Goal: Communication & Community: Share content

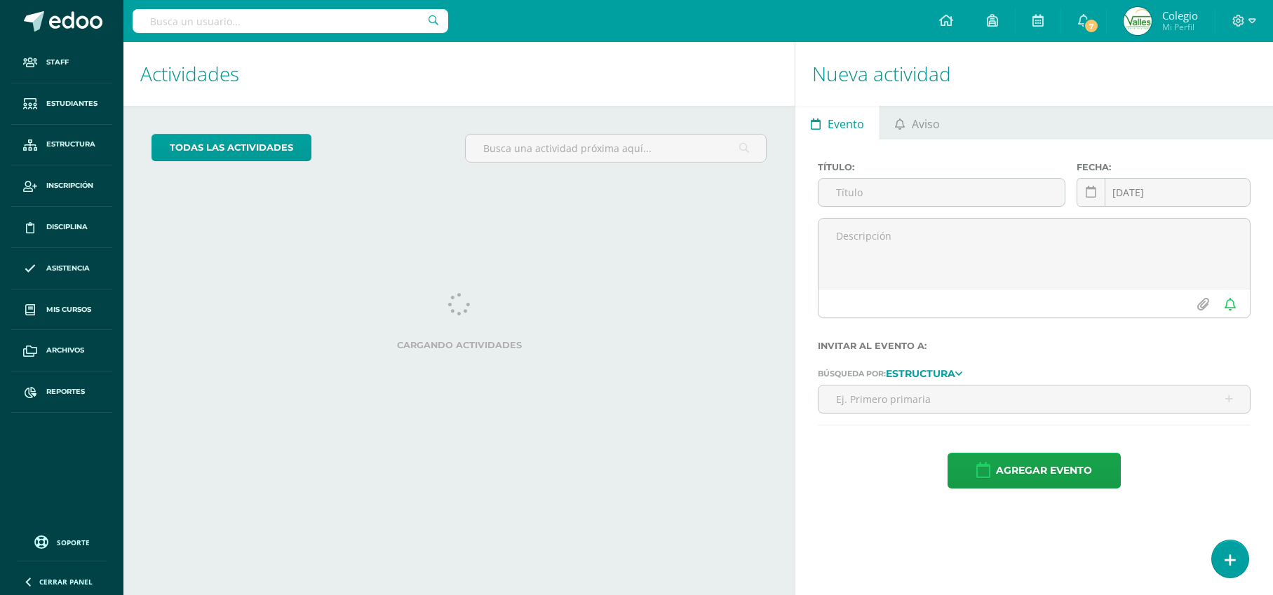
click at [199, 22] on input "text" at bounding box center [291, 21] width 316 height 24
type input "Valenzuela"
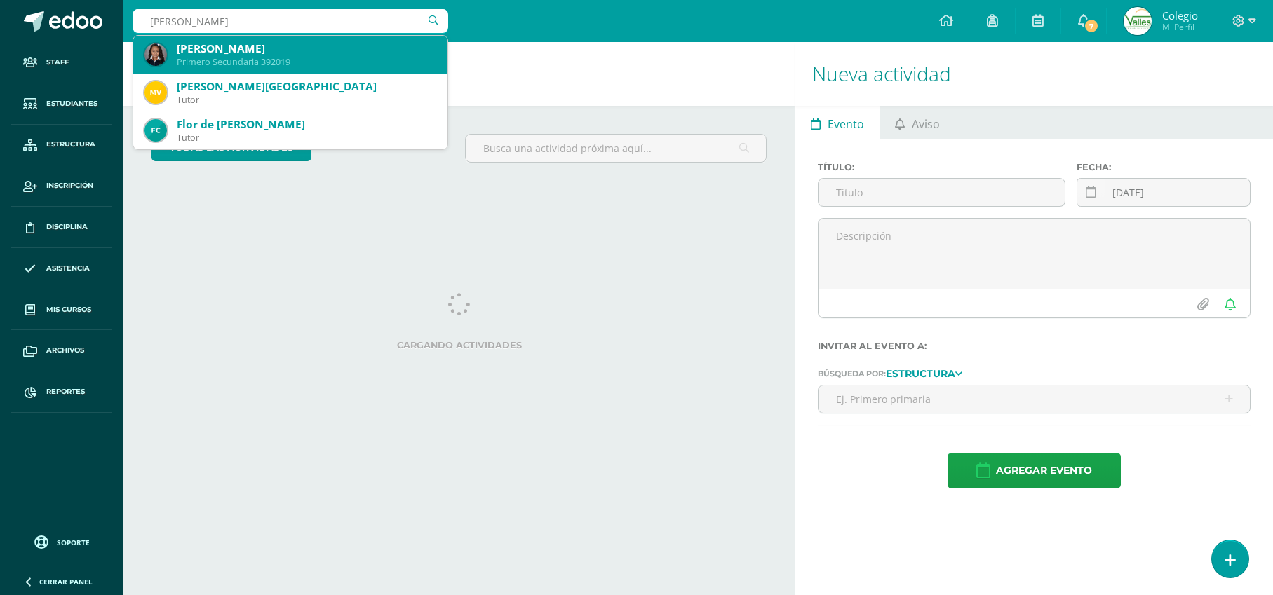
click at [224, 38] on div "Ana Beatriz Valenzuela Montenegro Primero Secundaria 392019" at bounding box center [290, 55] width 292 height 38
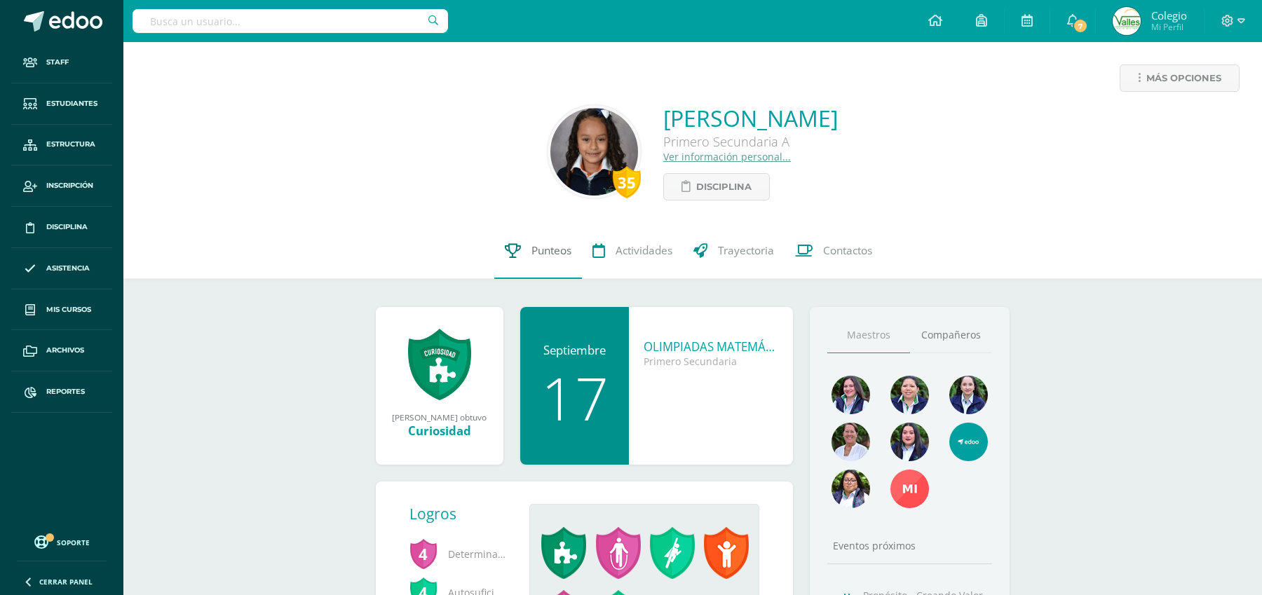
click at [541, 254] on span "Punteos" at bounding box center [552, 250] width 40 height 15
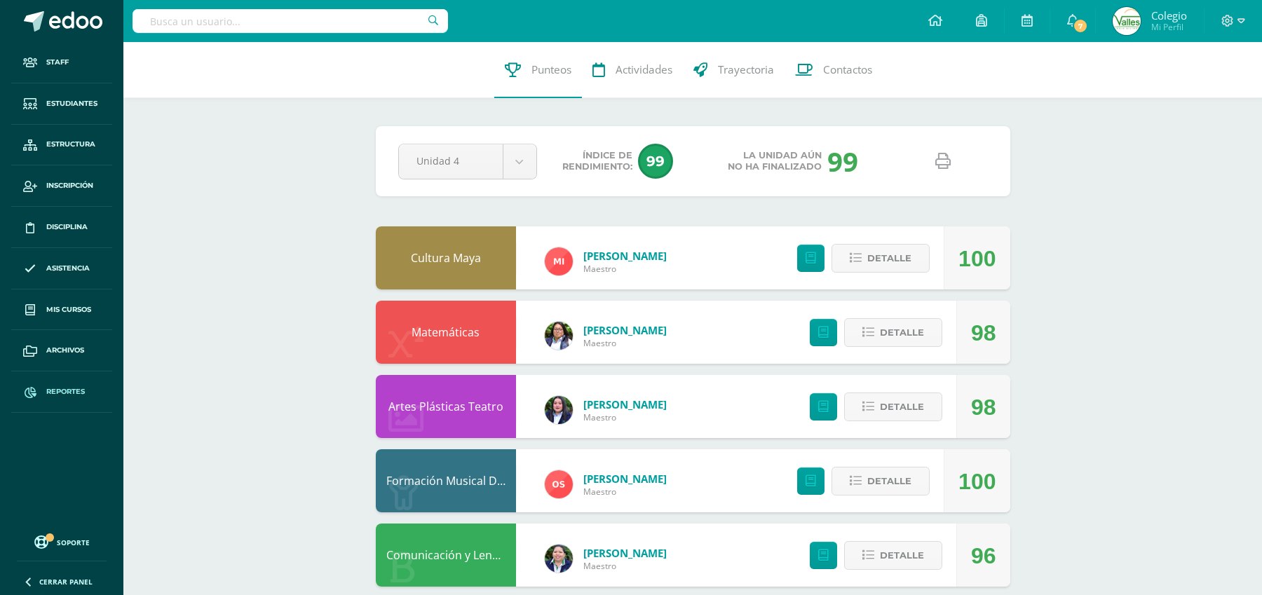
click at [41, 392] on span at bounding box center [30, 391] width 25 height 25
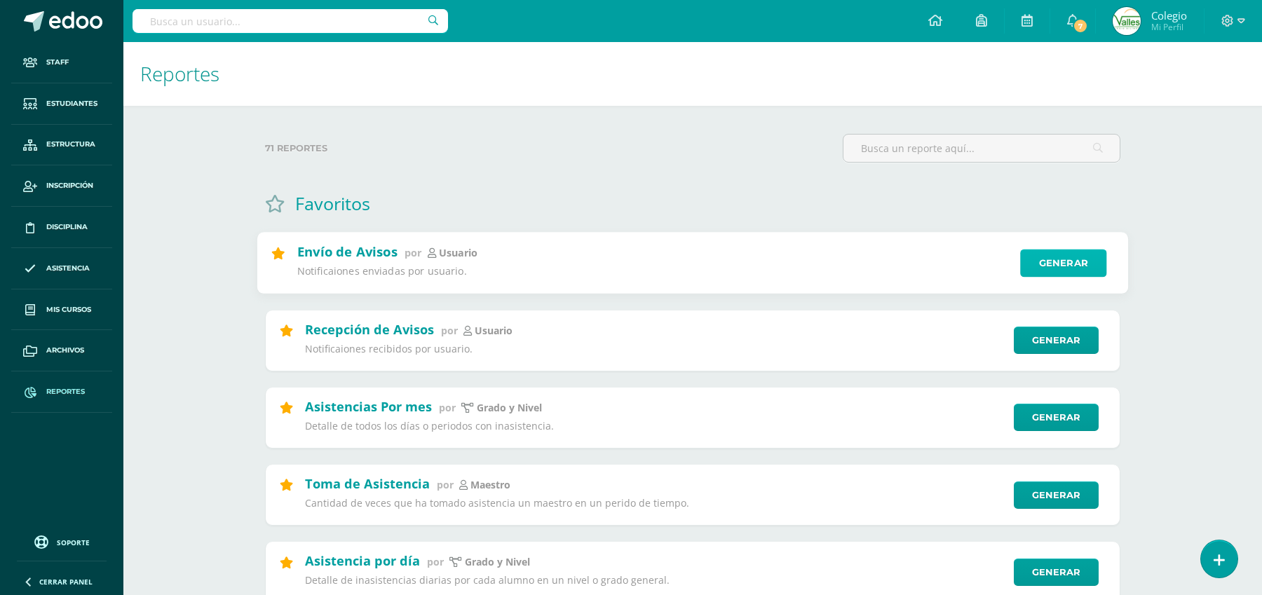
click at [1076, 261] on link "Generar" at bounding box center [1063, 264] width 86 height 28
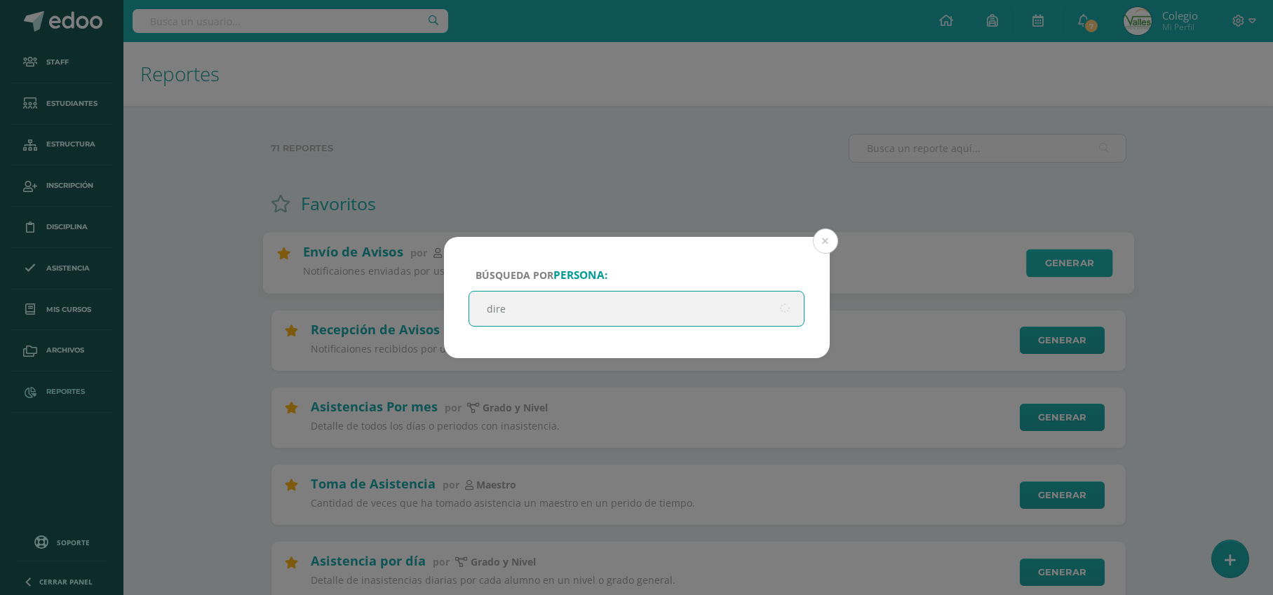
type input "direc"
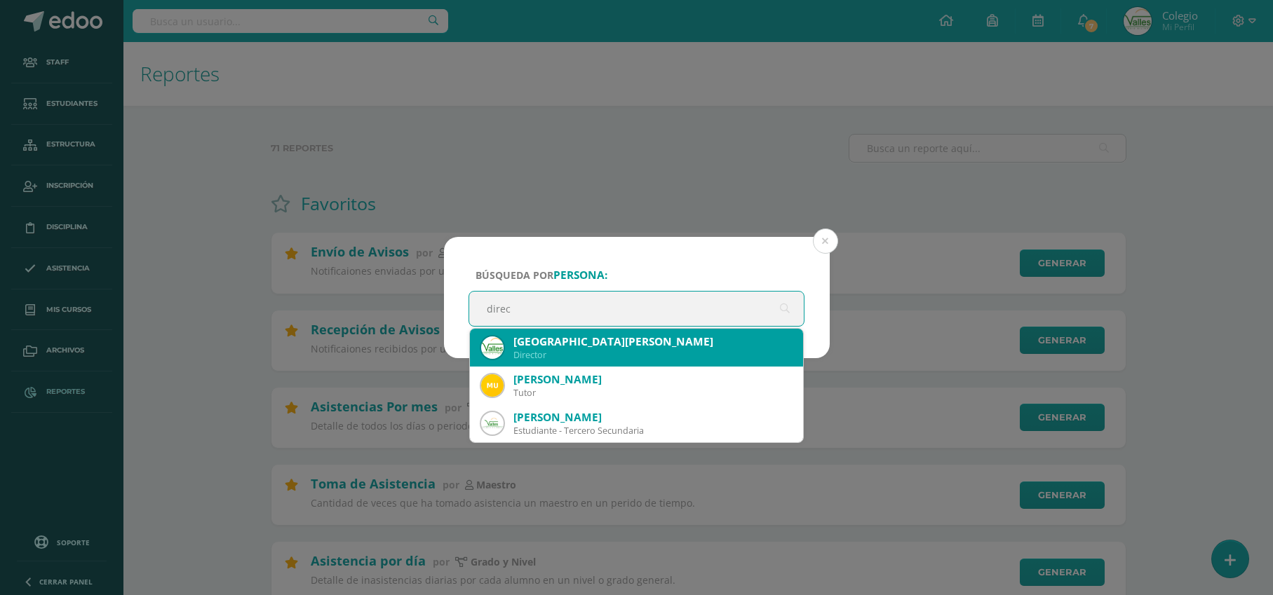
click at [511, 348] on div "Colegio Valles Director" at bounding box center [636, 348] width 311 height 38
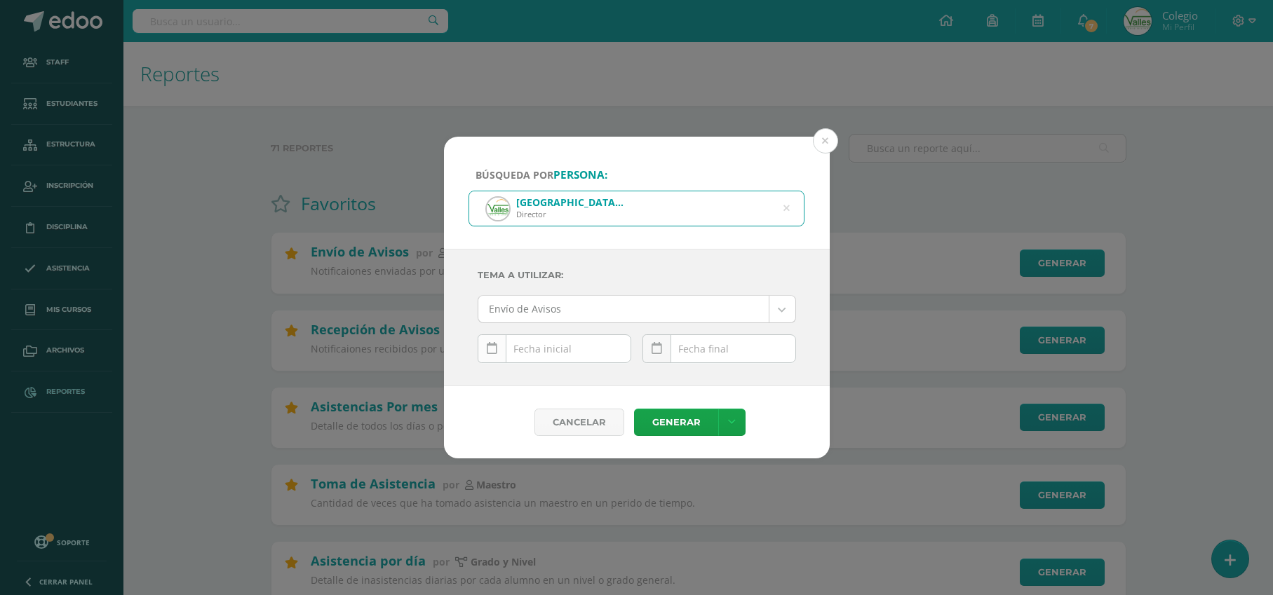
click at [492, 351] on icon at bounding box center [492, 349] width 11 height 12
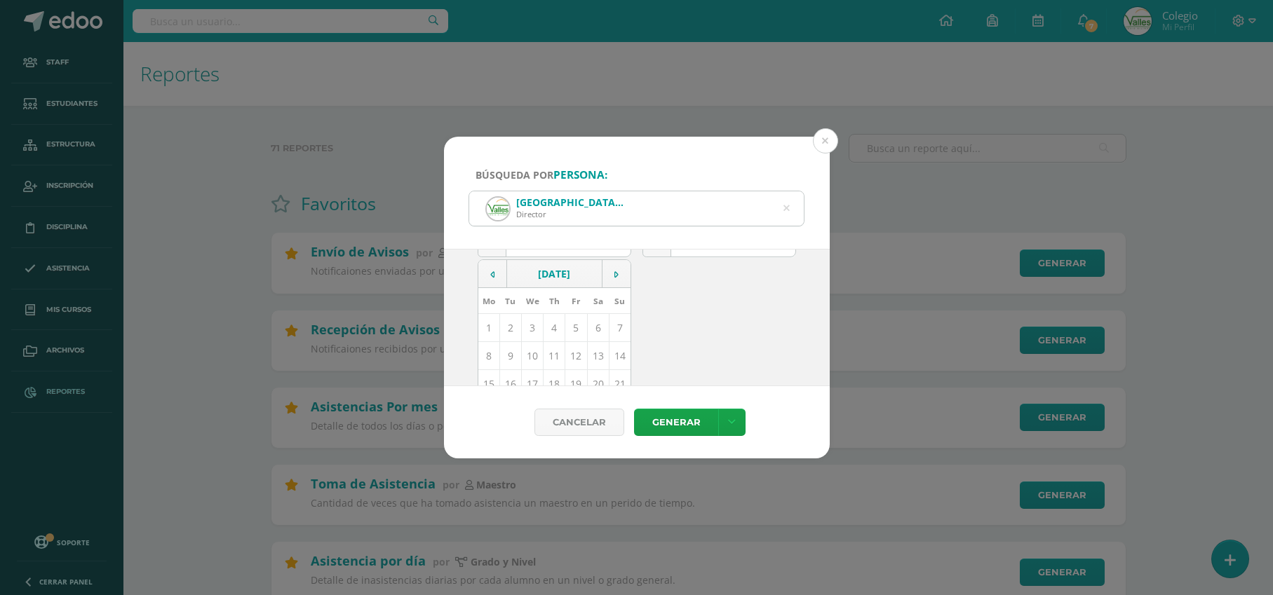
scroll to position [109, 0]
click at [550, 353] on td "11" at bounding box center [554, 353] width 22 height 28
type input "[DATE]"
click at [655, 351] on icon at bounding box center [656, 349] width 11 height 12
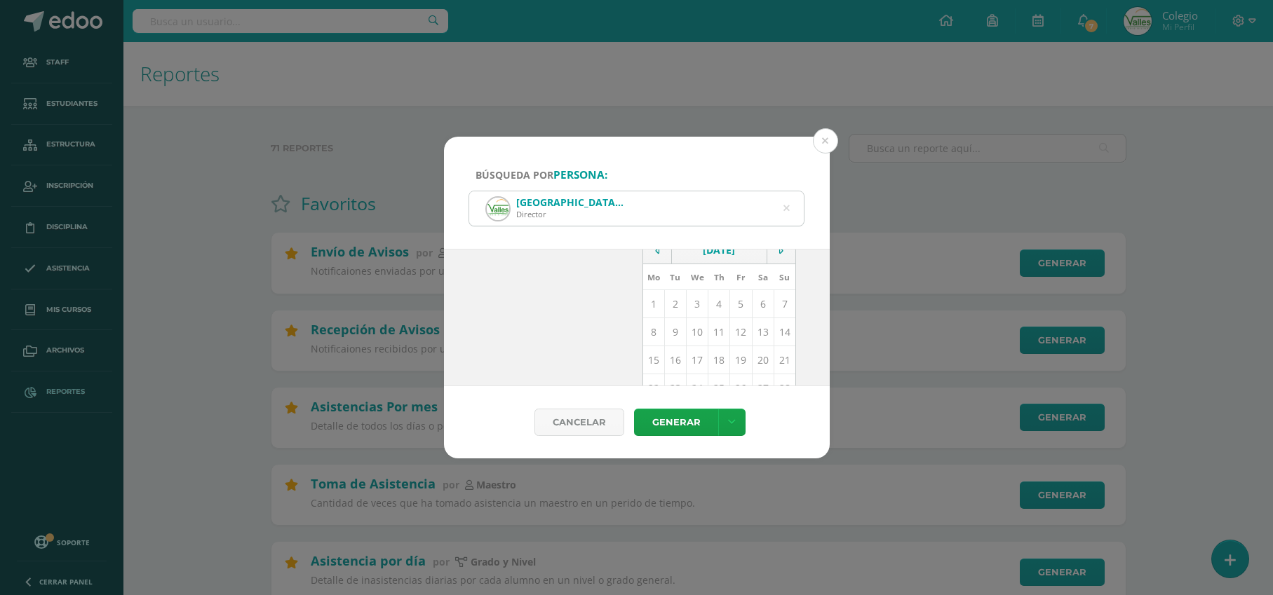
click at [708, 333] on td "11" at bounding box center [719, 332] width 22 height 28
type input "[DATE]"
click at [673, 421] on link "Generar" at bounding box center [676, 422] width 84 height 27
click at [830, 139] on button at bounding box center [825, 140] width 25 height 25
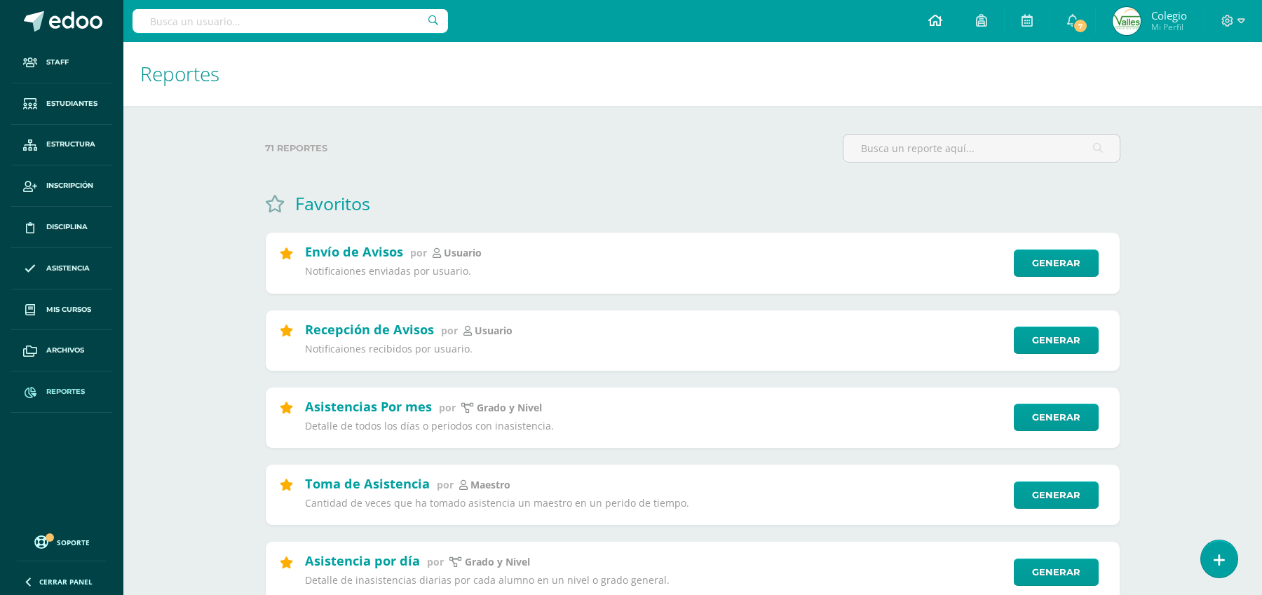
click at [926, 22] on link at bounding box center [936, 21] width 48 height 42
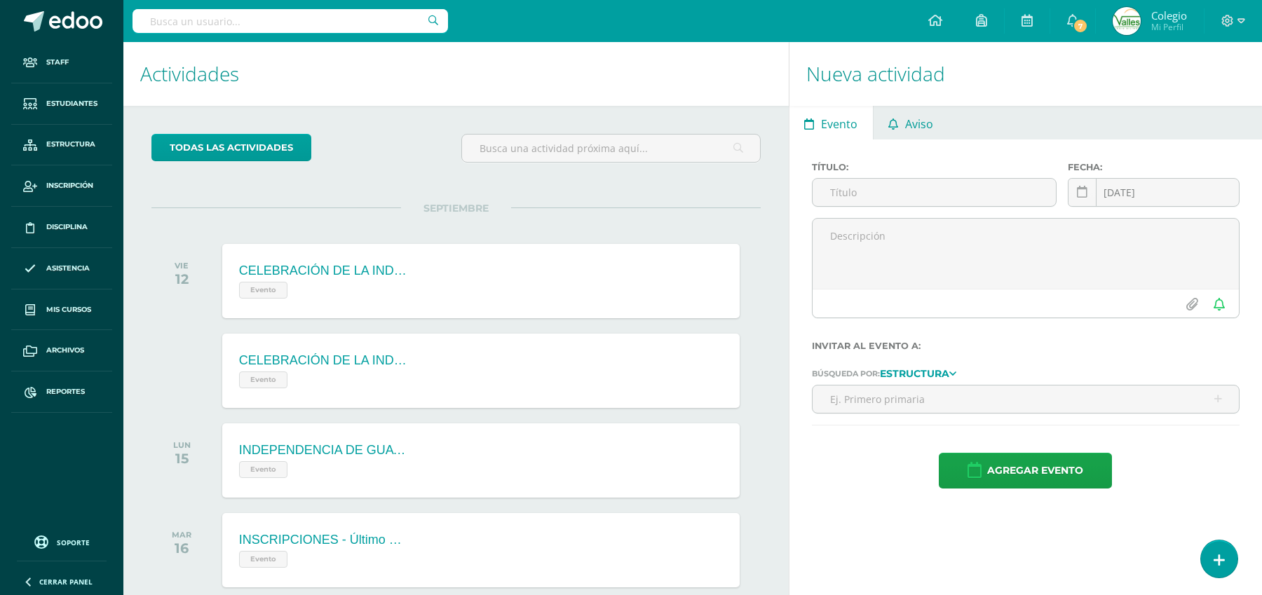
click at [911, 119] on span "Aviso" at bounding box center [919, 124] width 28 height 34
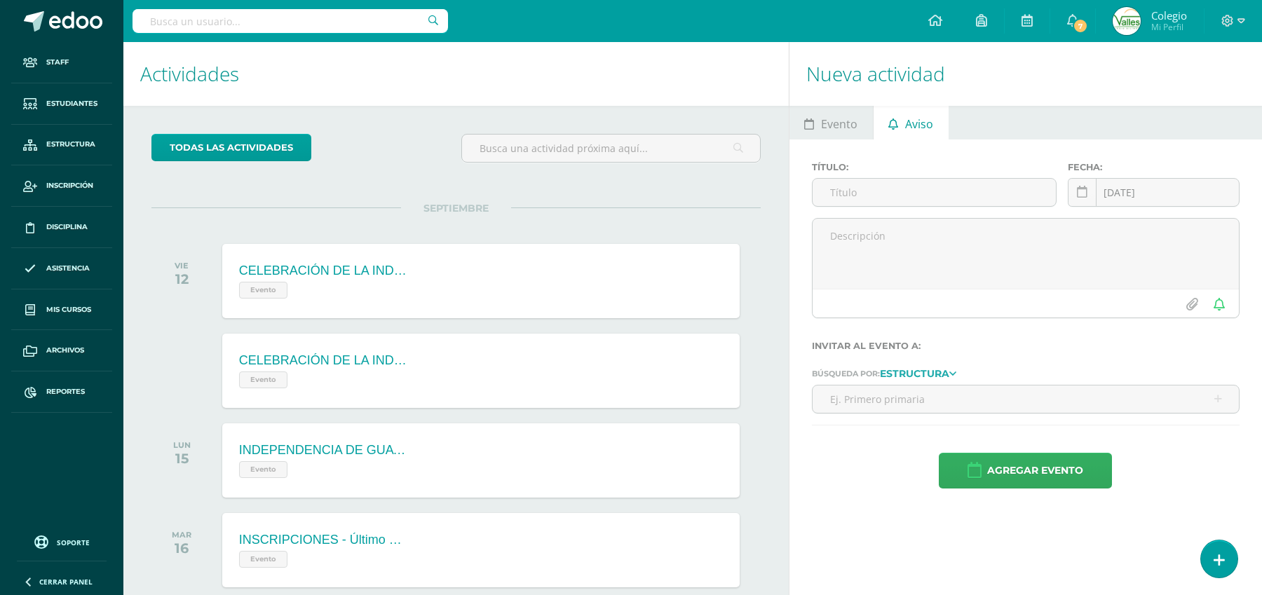
scroll to position [140, 0]
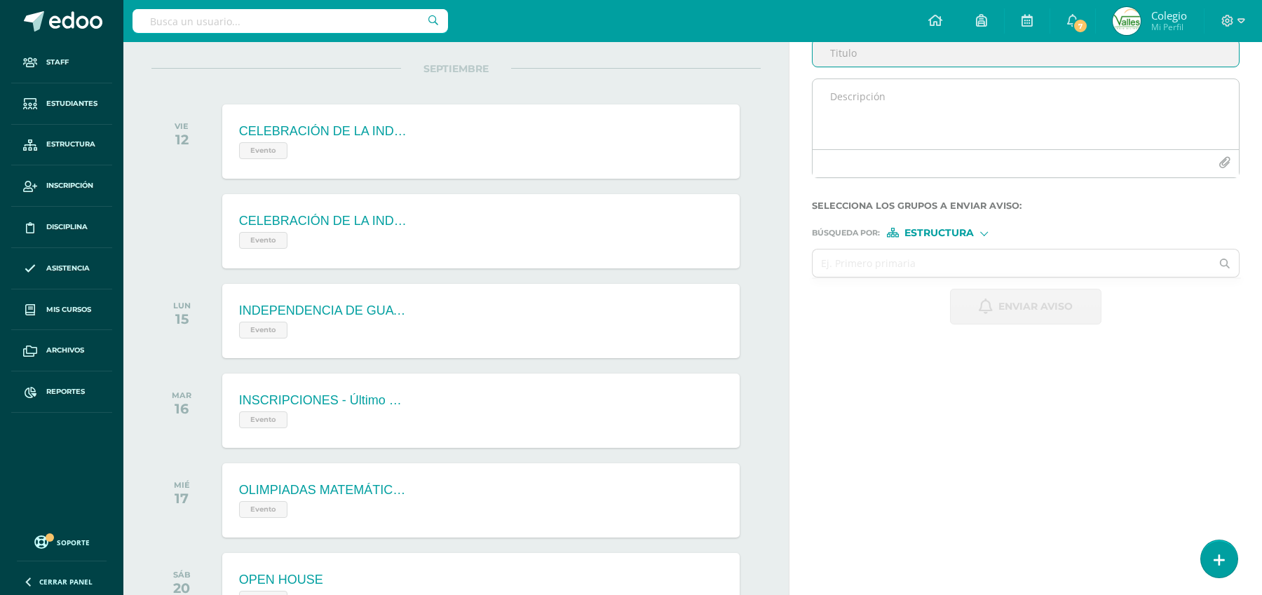
click at [848, 94] on textarea at bounding box center [1026, 114] width 426 height 70
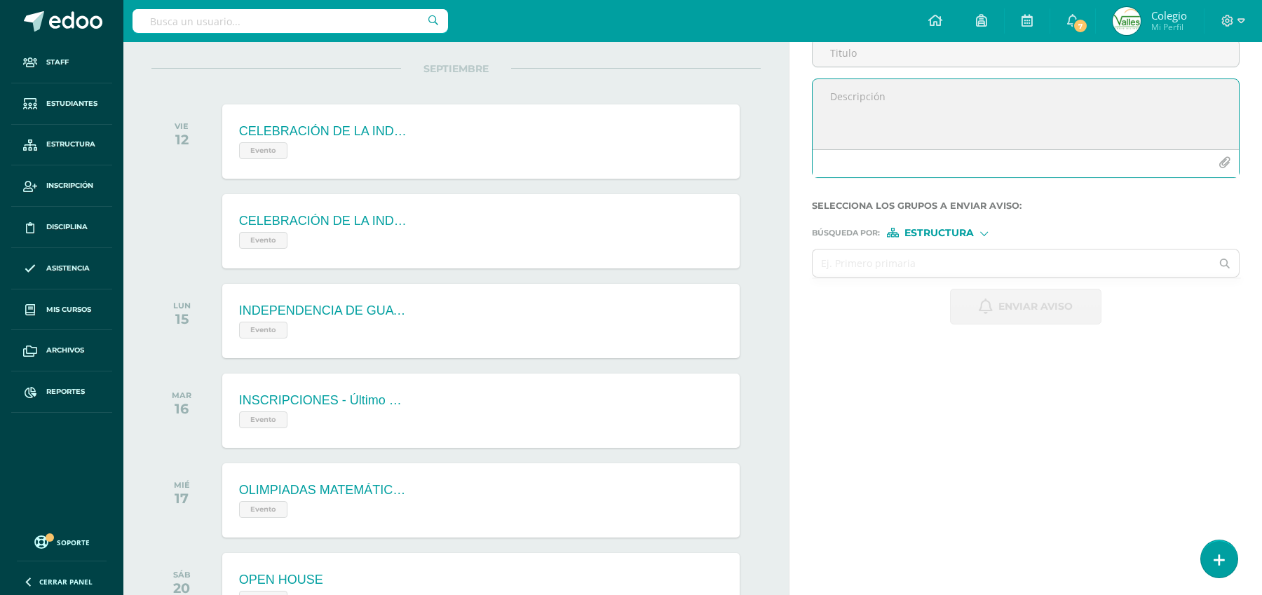
paste textarea "📚✨ Impulso a la Excelencia 2025 – Cuarto Bachillerato ✨📚 💪 ¡El esfuerzo tiene r…"
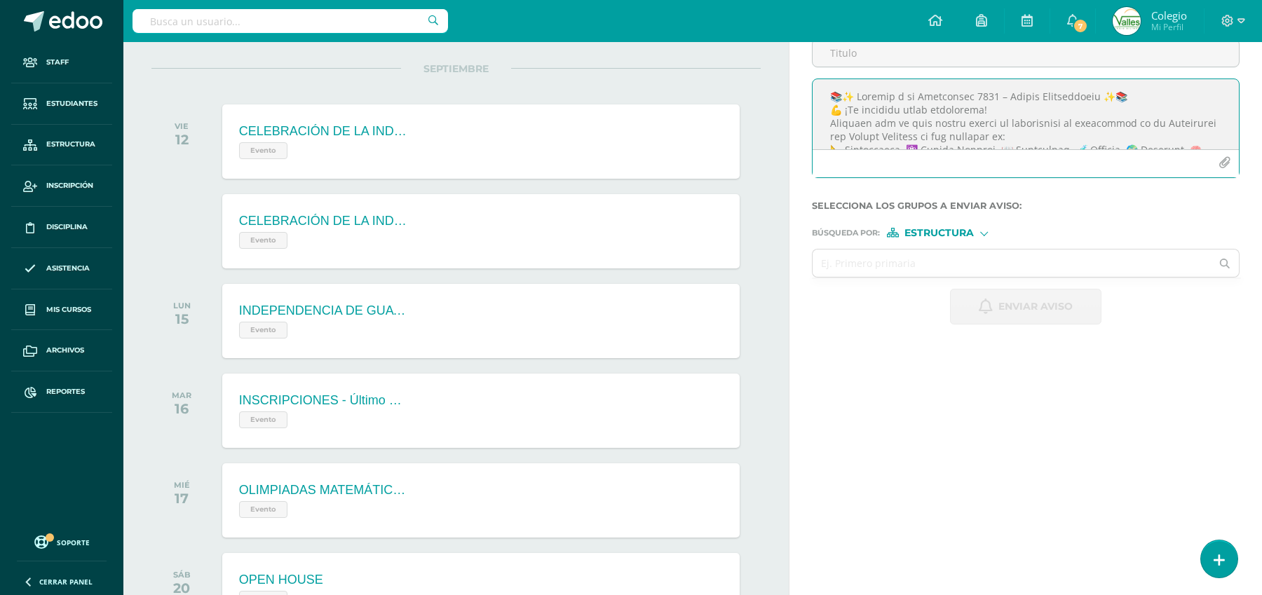
click at [942, 96] on textarea at bounding box center [1026, 114] width 426 height 70
type textarea "💪 ¡El esfuerzo tiene recompensa! Recuerda que en esta unidad tienes la posibili…"
click at [868, 53] on input "Titulo :" at bounding box center [1026, 52] width 426 height 27
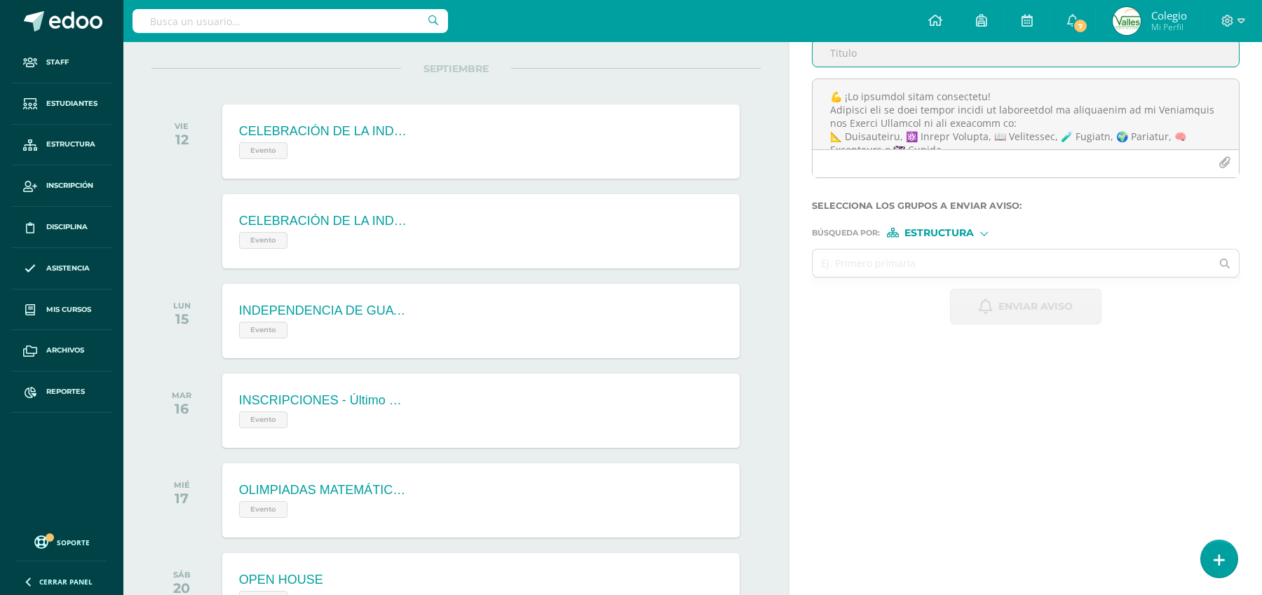
paste input "📚✨ Impulso a la Excelencia 2025 – Cuarto Bachillerato ✨📚"
type input "📚✨ Impulso a la Excelencia 2025 – Cuarto Bachillerato ✨📚"
click at [1021, 95] on textarea at bounding box center [1026, 114] width 426 height 70
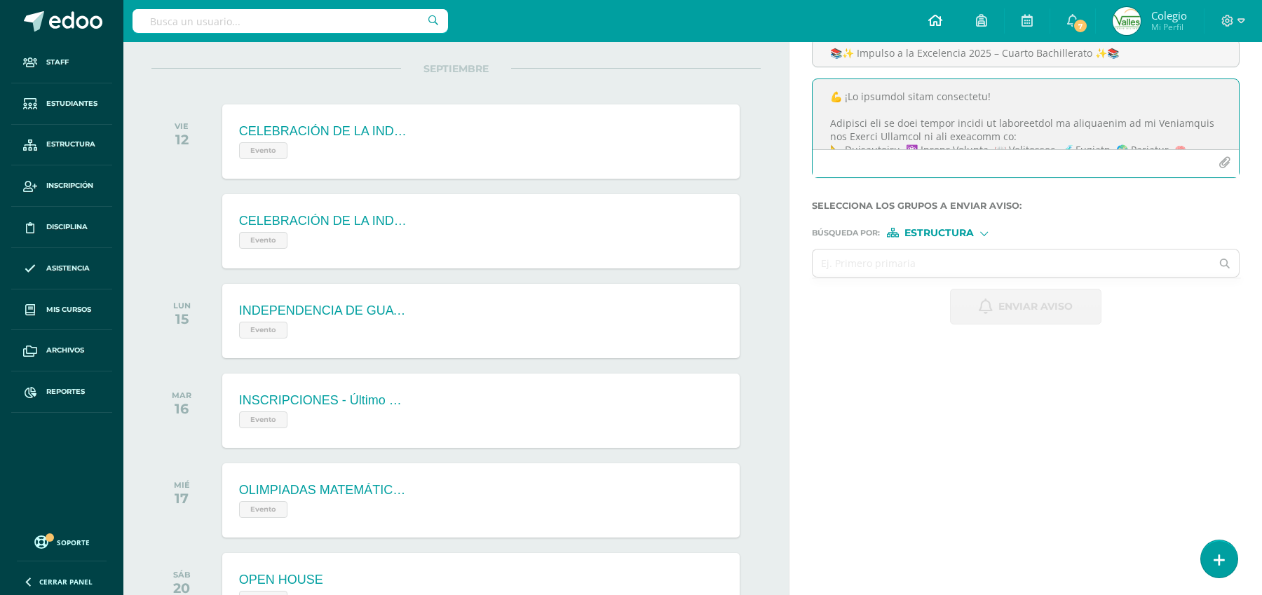
type textarea "💪 ¡El esfuerzo tiene recompensa! Recuerda que en esta unidad tienes la posibili…"
click at [945, 268] on input "text" at bounding box center [1012, 263] width 399 height 27
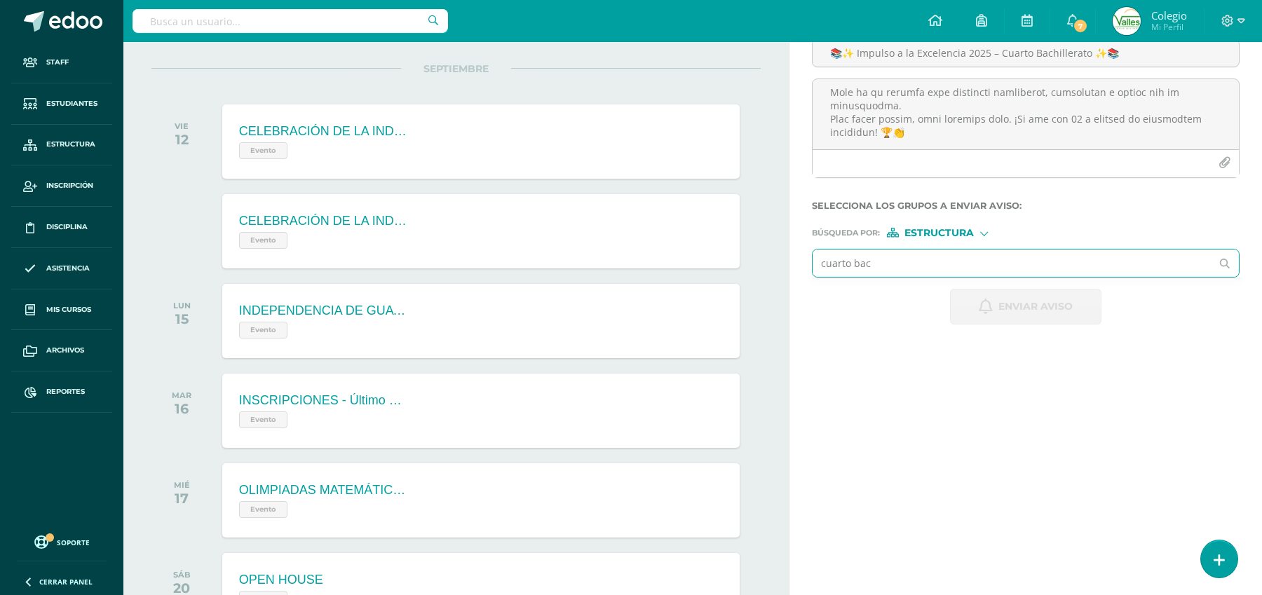
type input "cuarto bach"
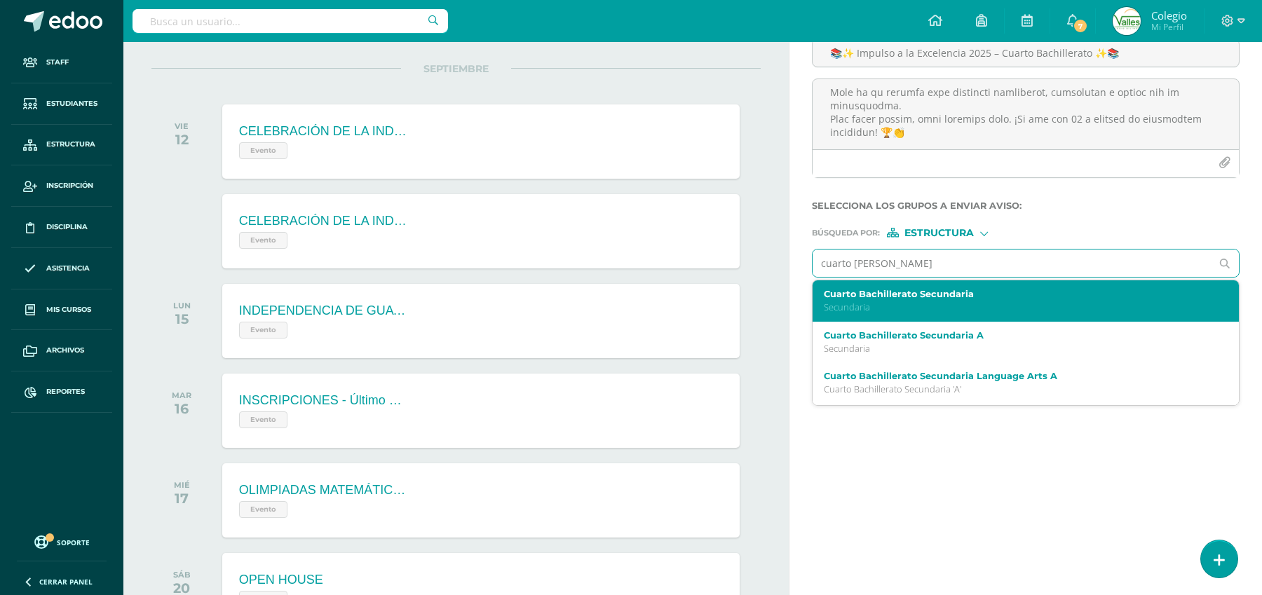
click at [908, 296] on label "Cuarto Bachillerato Secundaria" at bounding box center [1017, 294] width 386 height 11
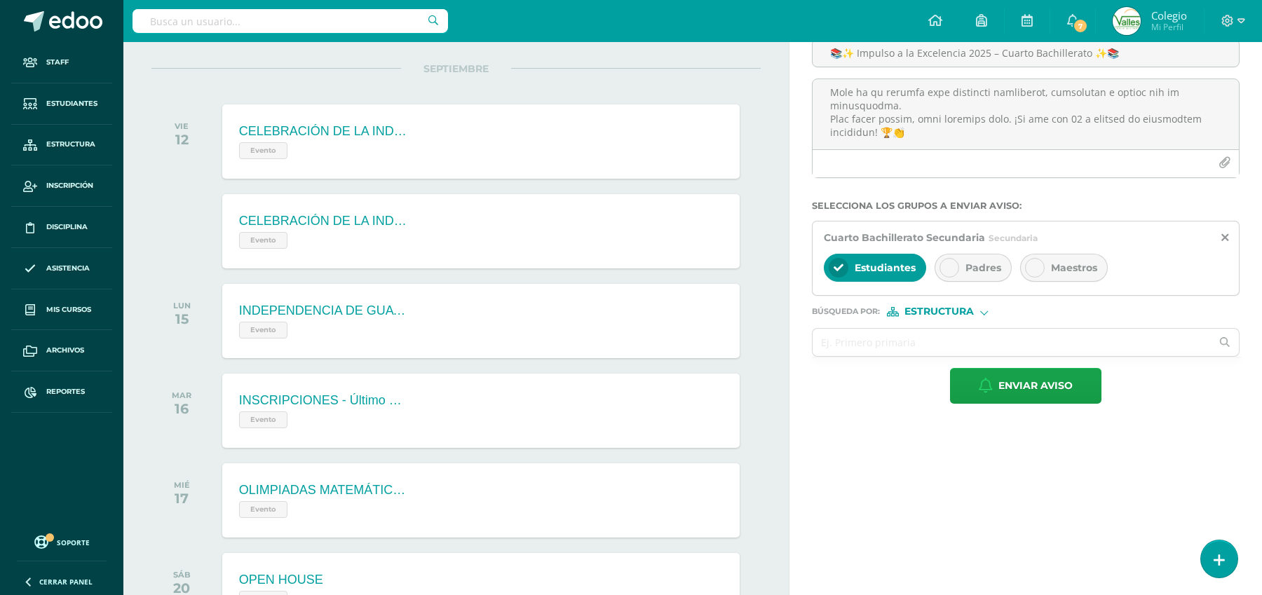
click at [976, 266] on span "Padres" at bounding box center [984, 268] width 36 height 13
click at [1081, 256] on div "Maestros" at bounding box center [1064, 268] width 88 height 28
click at [850, 345] on input "text" at bounding box center [1012, 342] width 399 height 27
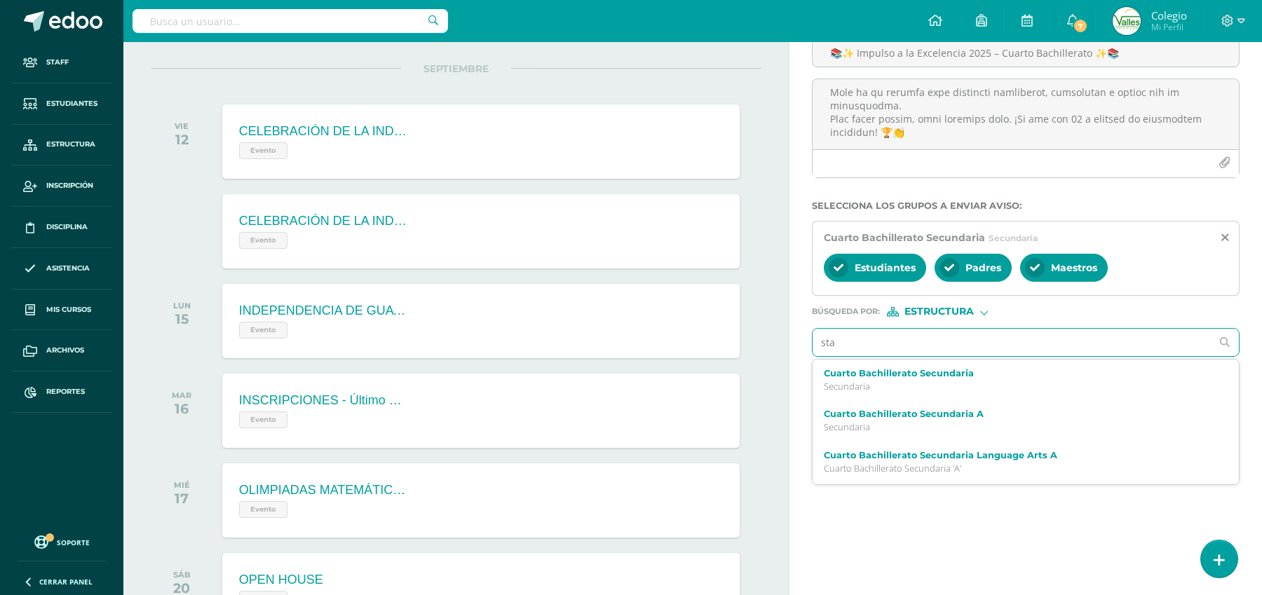
type input "staf"
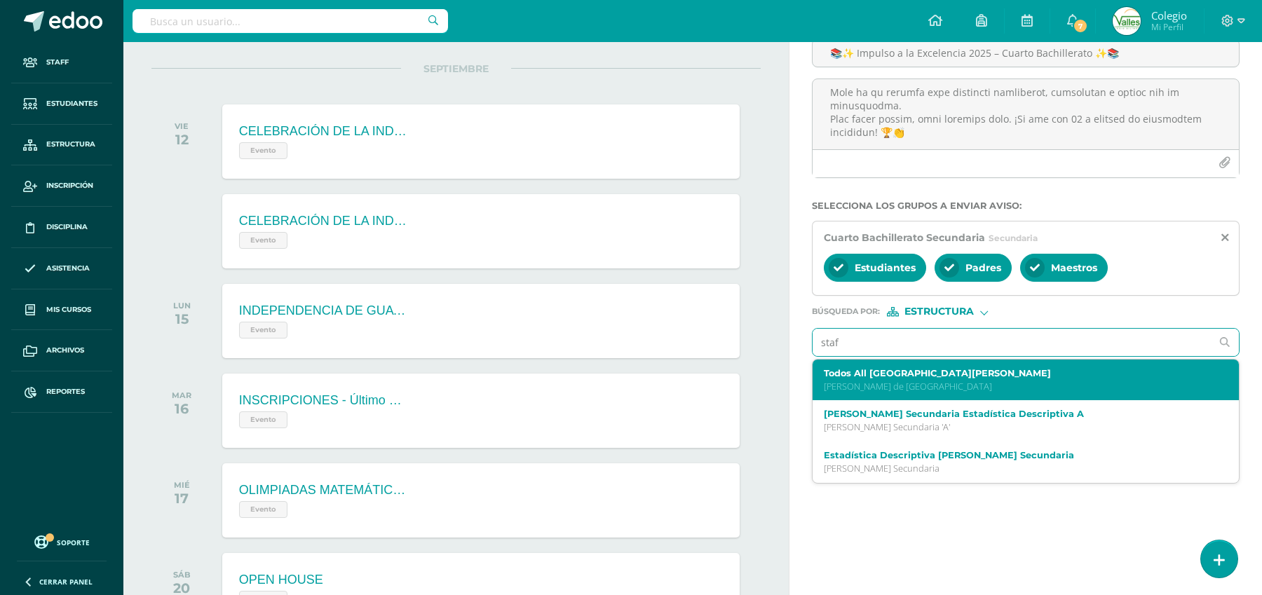
click at [879, 376] on label "Todos All [GEOGRAPHIC_DATA][PERSON_NAME]" at bounding box center [1017, 373] width 386 height 11
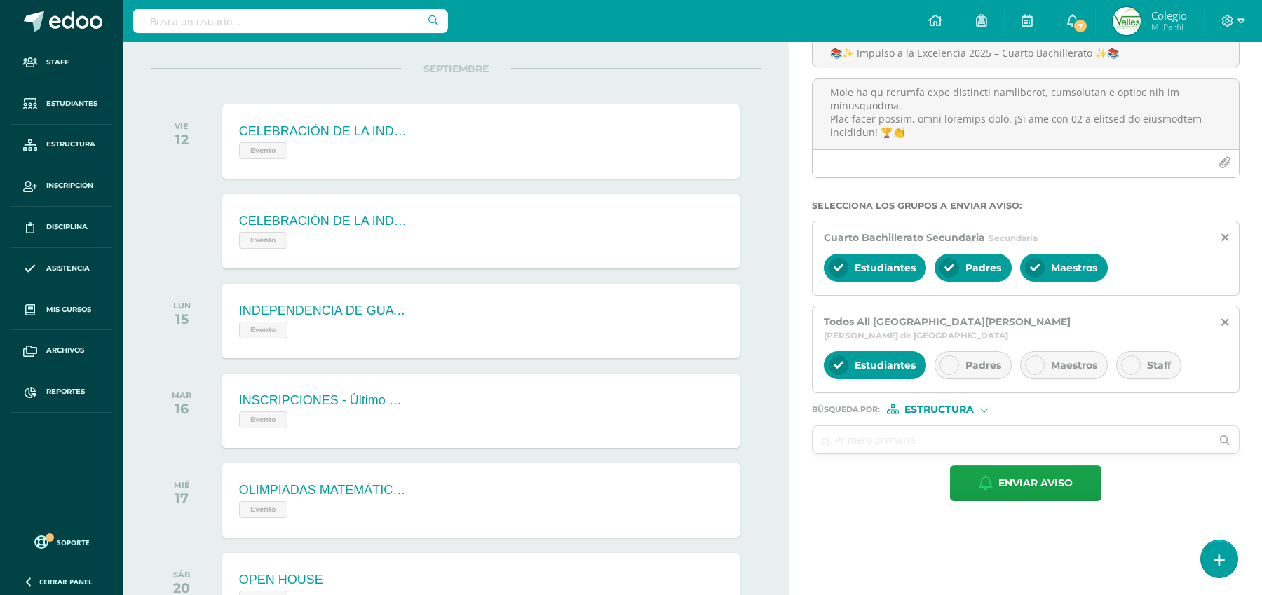
click at [1158, 359] on span "Staff" at bounding box center [1159, 365] width 24 height 13
click at [867, 359] on span "Estudiantes" at bounding box center [885, 365] width 61 height 13
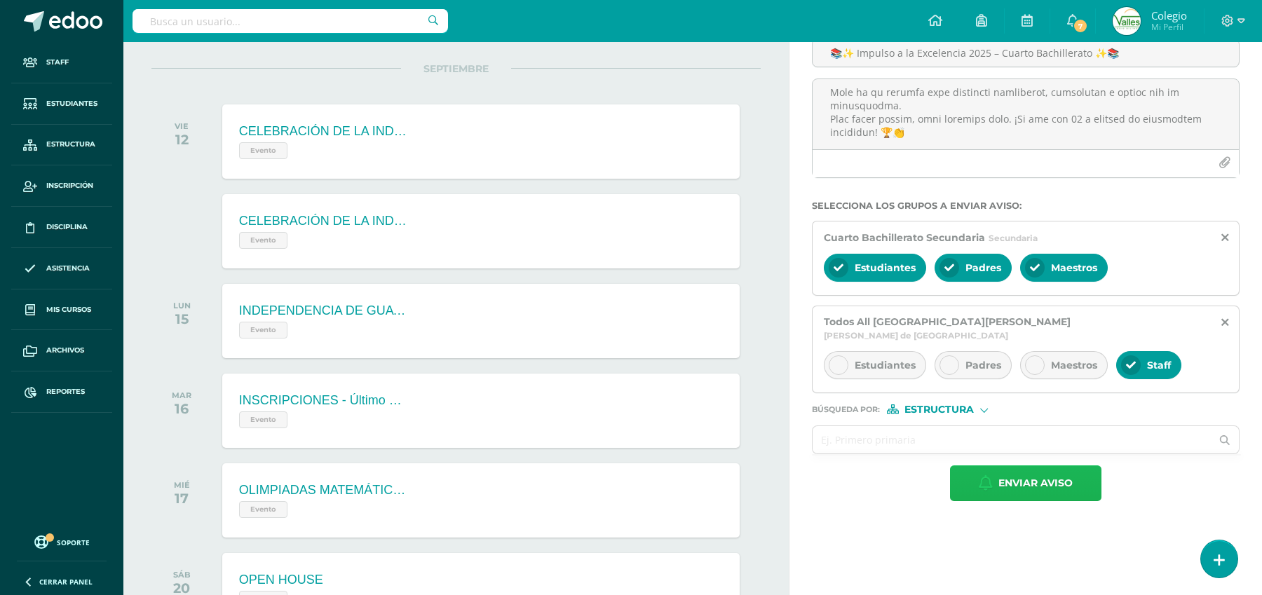
click at [1008, 468] on span "Enviar aviso" at bounding box center [1036, 483] width 74 height 34
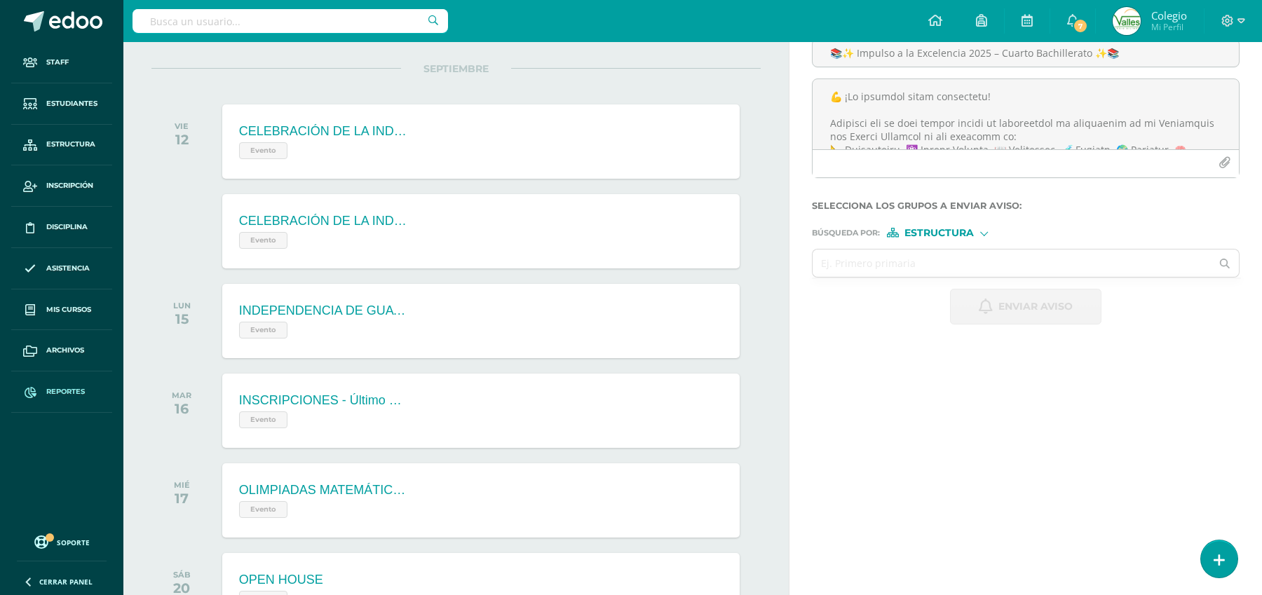
click at [55, 388] on span "Reportes" at bounding box center [65, 391] width 39 height 11
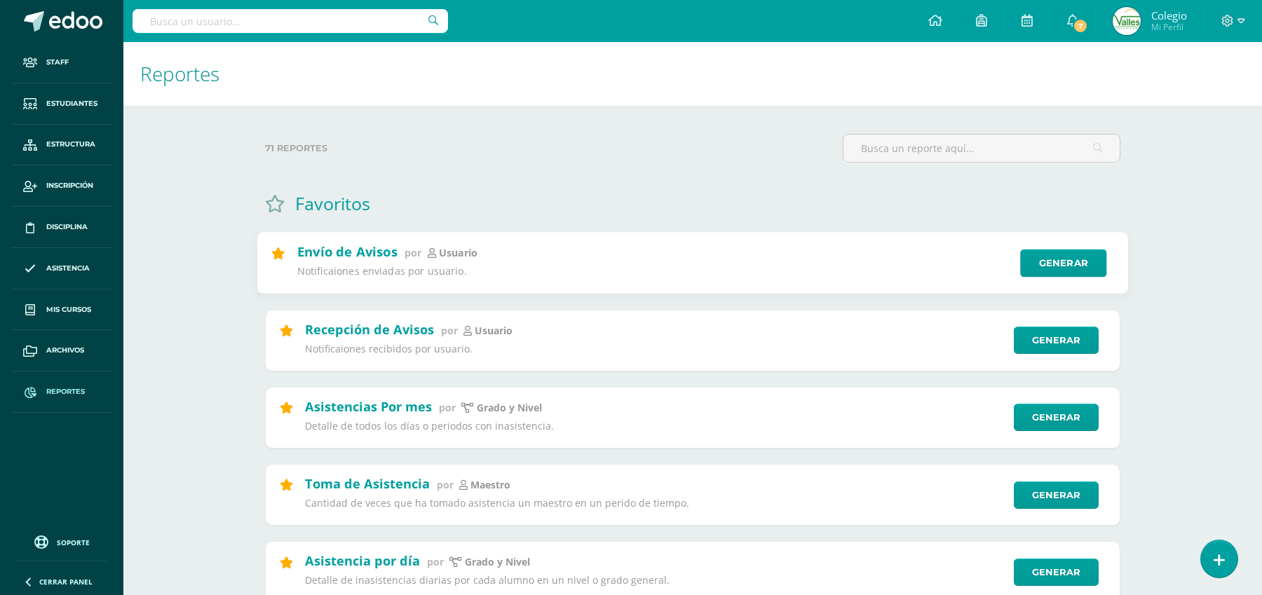
click at [538, 262] on div "Envío de Avisos por Usuario Notificaiones enviadas por usuario." at bounding box center [654, 263] width 714 height 40
click at [1052, 269] on link "Generar" at bounding box center [1063, 264] width 86 height 28
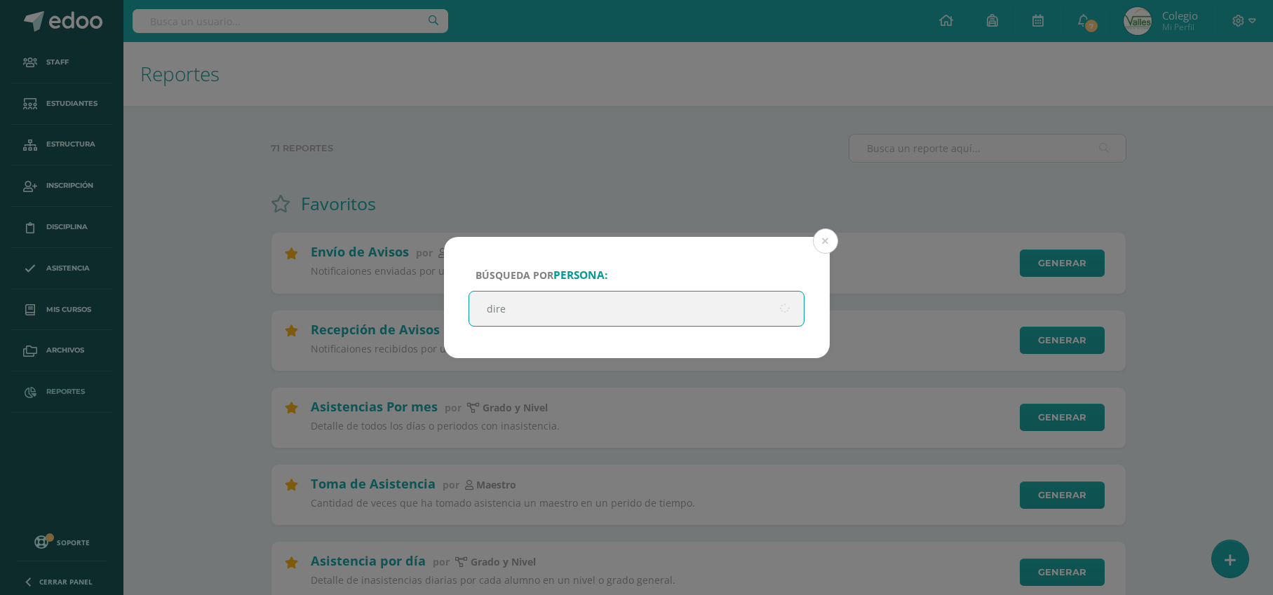
type input "direc"
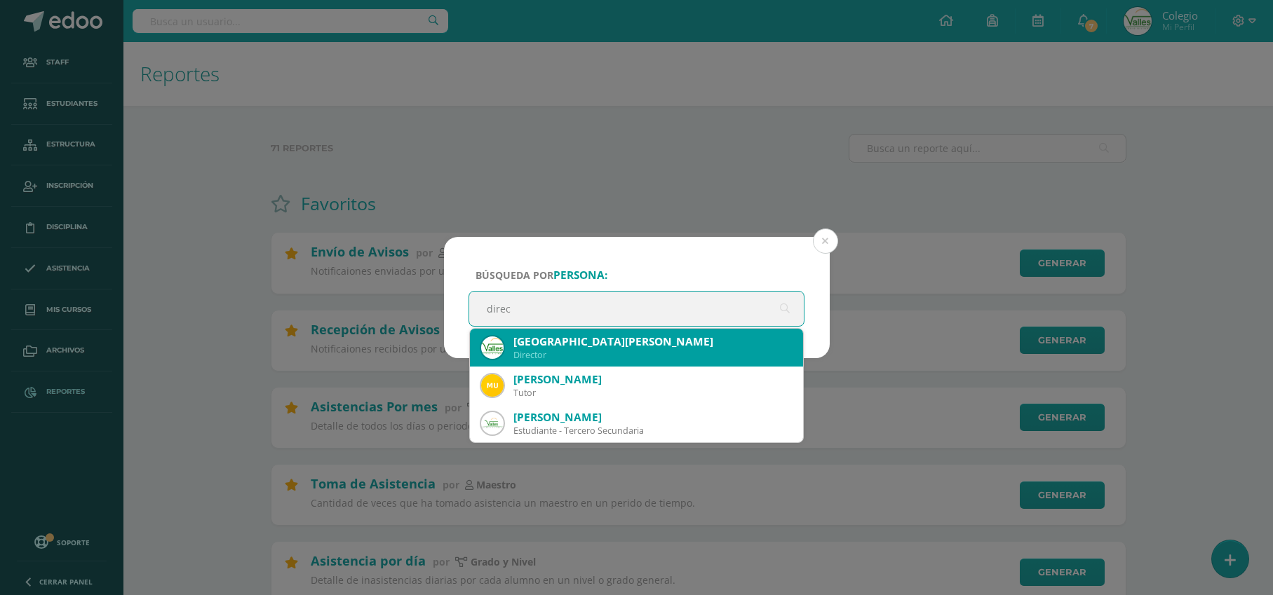
click at [532, 357] on div "Director" at bounding box center [652, 355] width 279 height 12
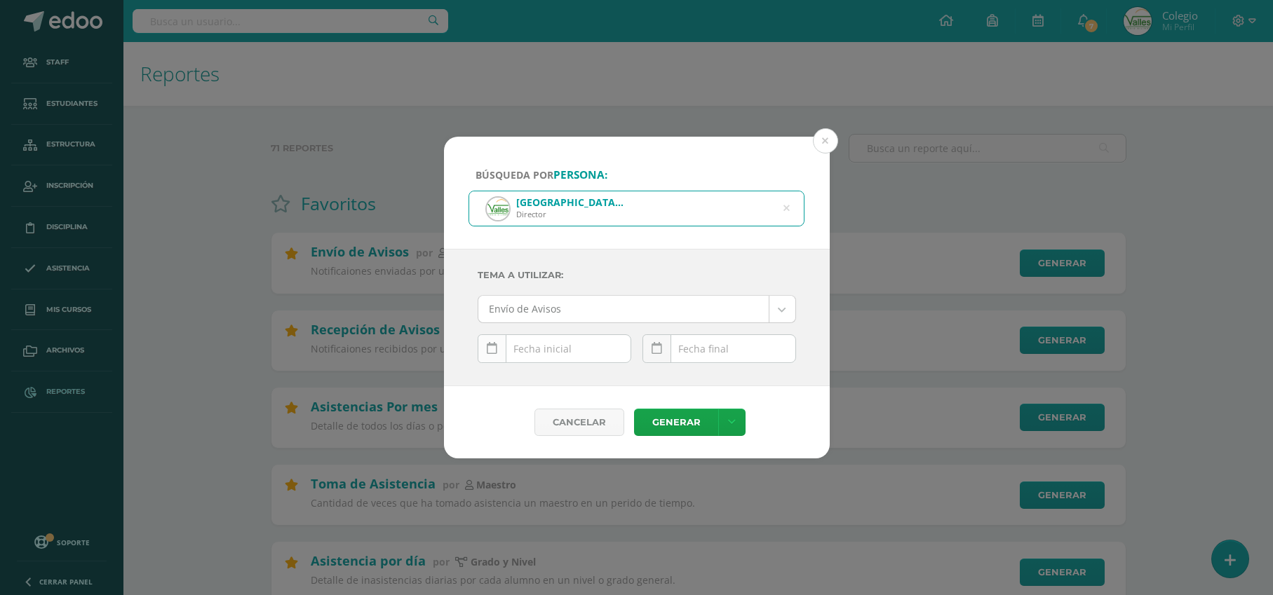
click at [488, 351] on icon at bounding box center [492, 349] width 11 height 12
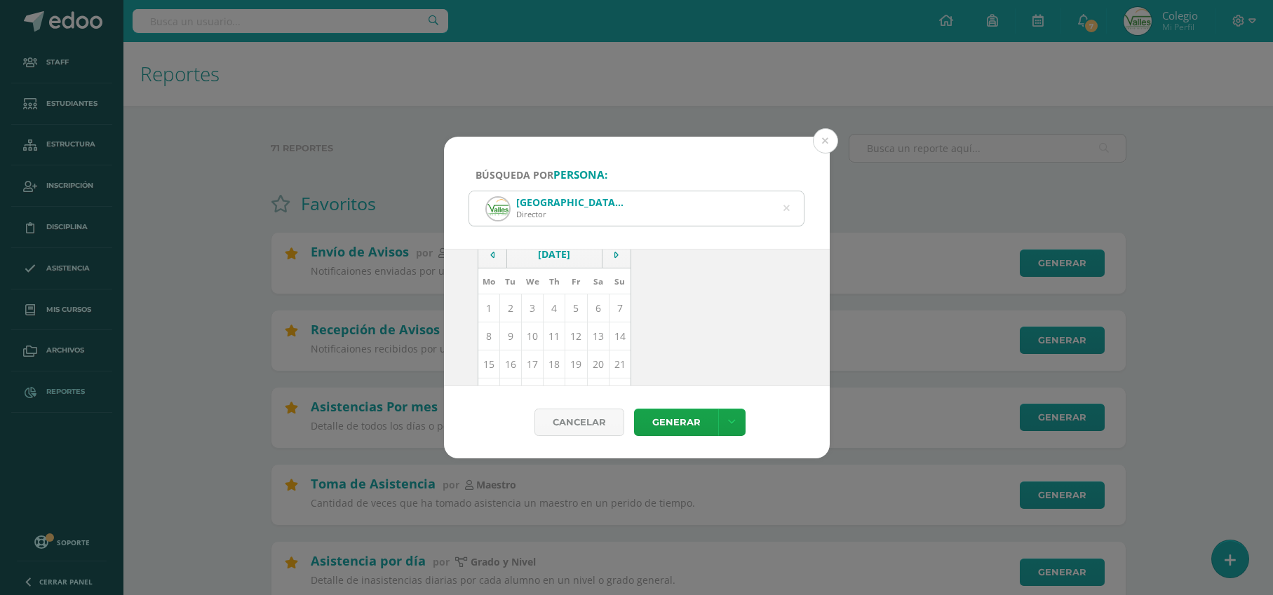
scroll to position [130, 0]
click at [552, 331] on td "11" at bounding box center [554, 332] width 22 height 28
type input "[DATE]"
click at [658, 352] on icon at bounding box center [656, 349] width 11 height 12
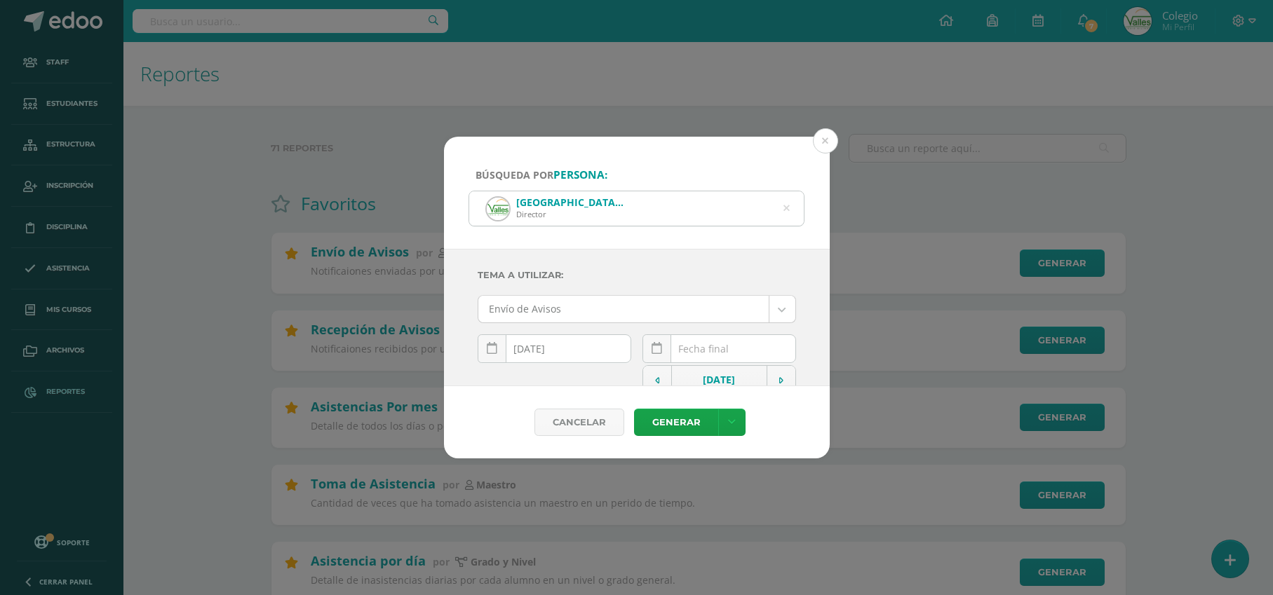
scroll to position [121, 0]
click at [708, 340] on td "11" at bounding box center [719, 341] width 22 height 28
type input "[DATE]"
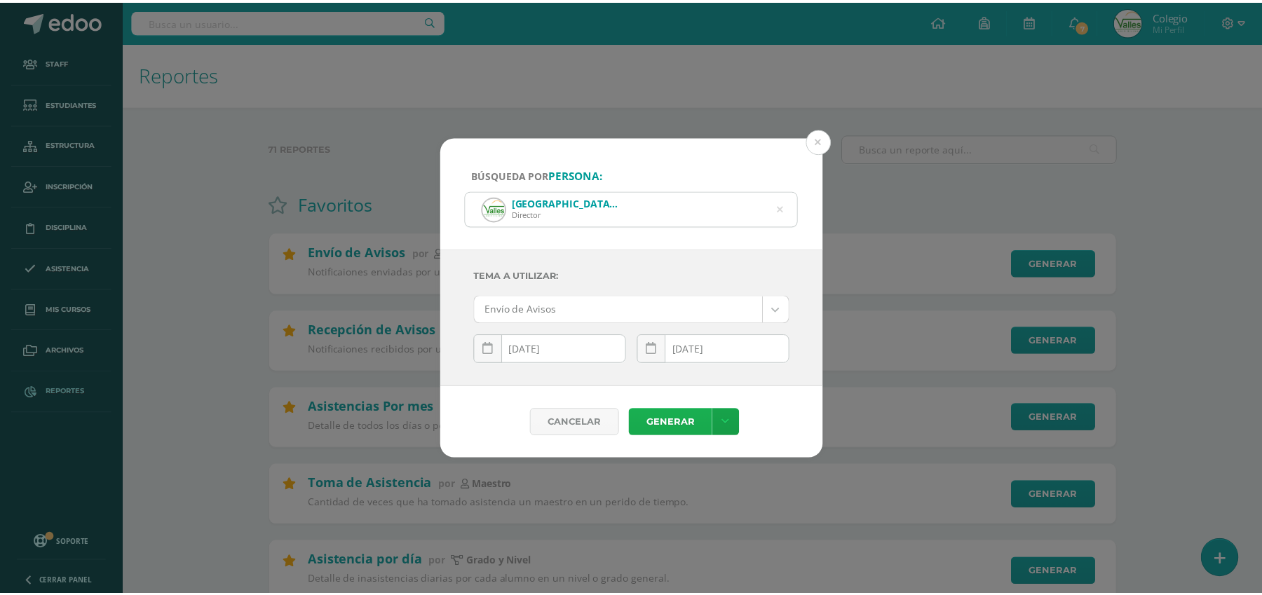
scroll to position [0, 0]
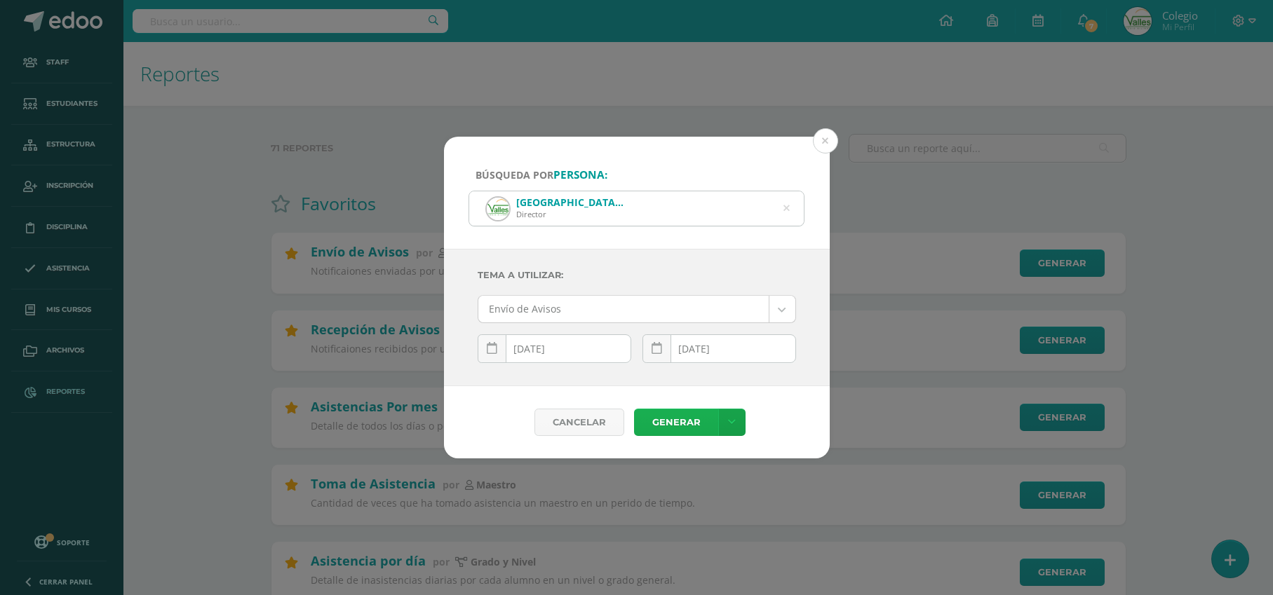
click at [677, 419] on link "Generar" at bounding box center [676, 422] width 84 height 27
click at [823, 141] on button at bounding box center [825, 140] width 25 height 25
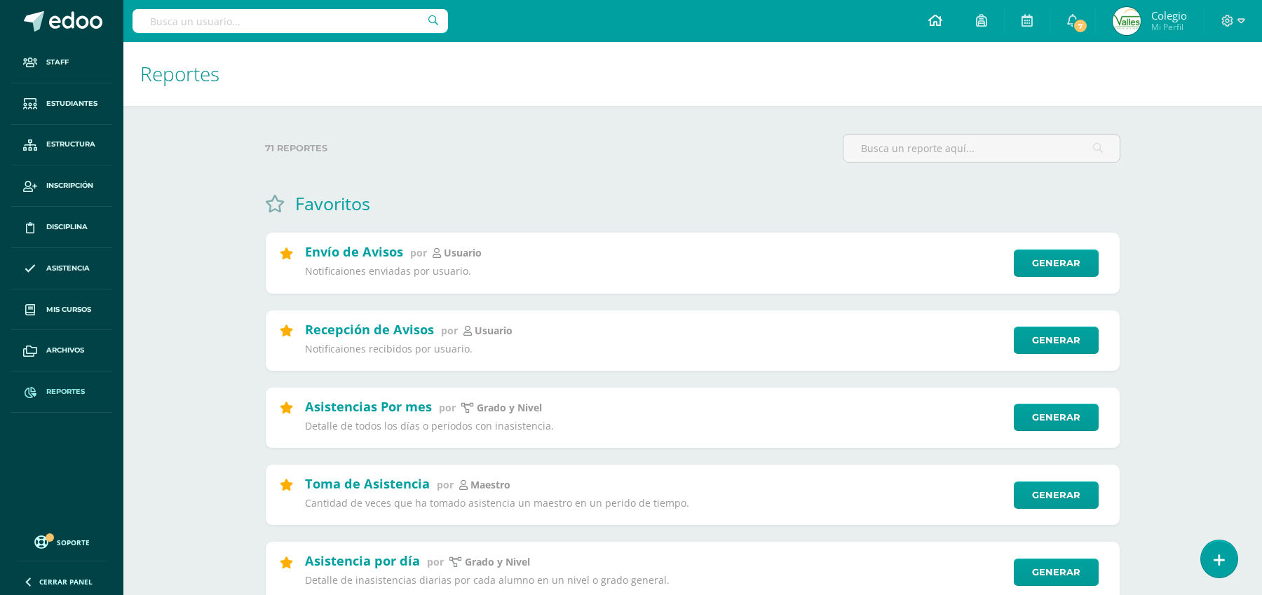
click at [936, 20] on icon at bounding box center [935, 20] width 14 height 13
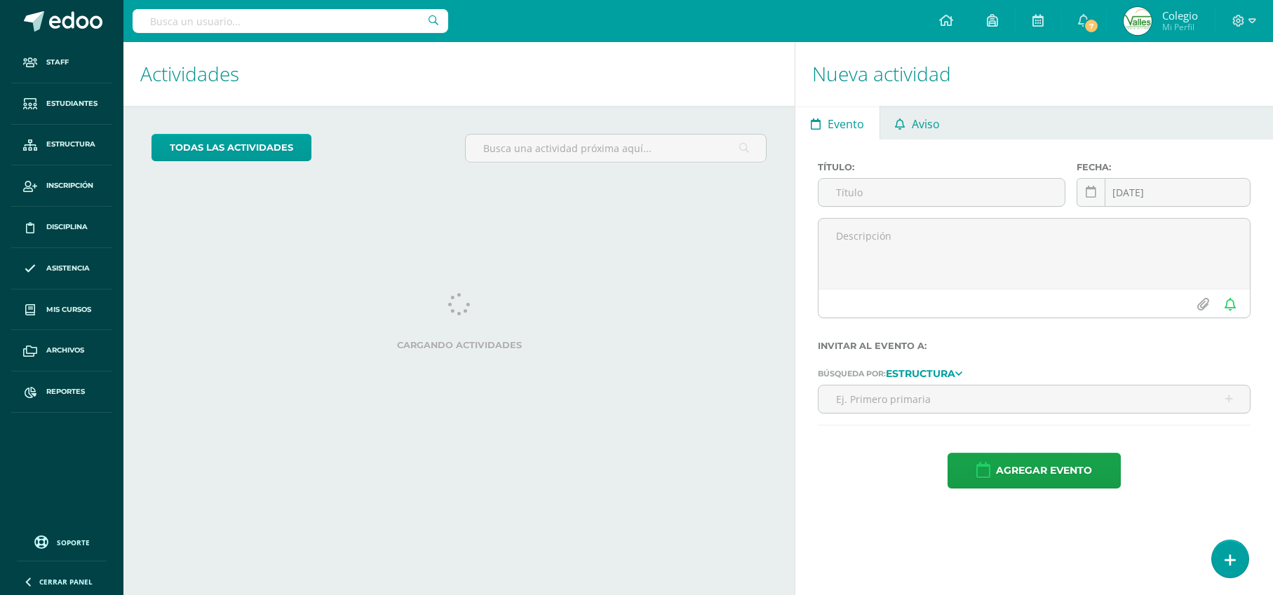
click at [912, 126] on span "Aviso" at bounding box center [926, 124] width 28 height 34
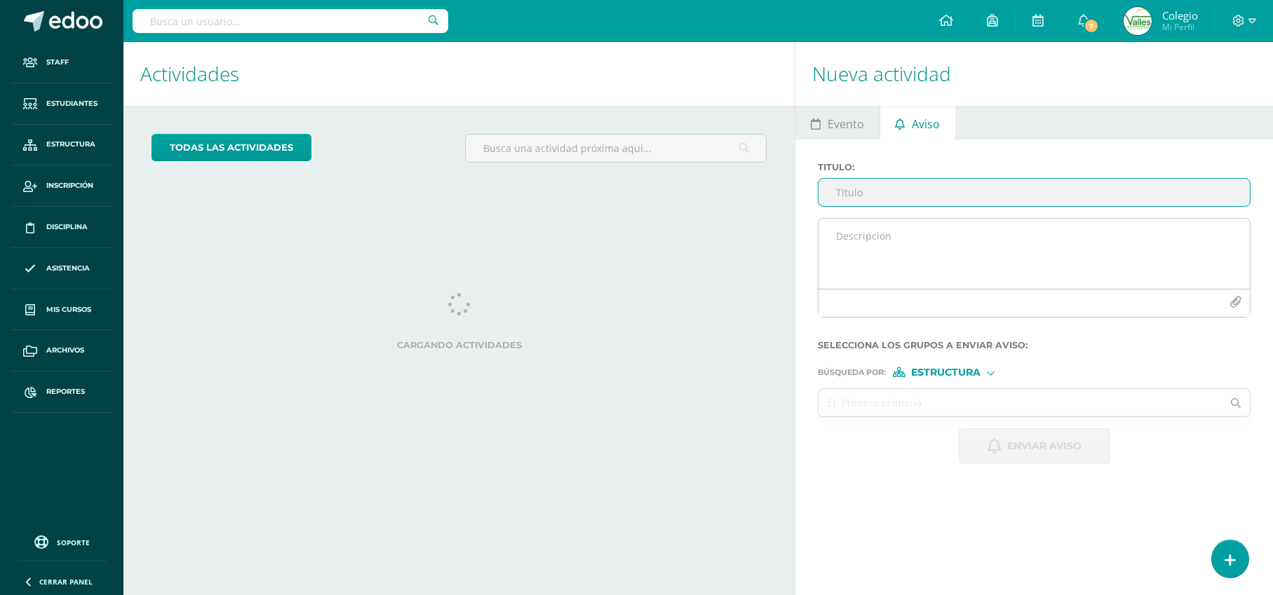
click at [871, 236] on textarea at bounding box center [1033, 254] width 431 height 70
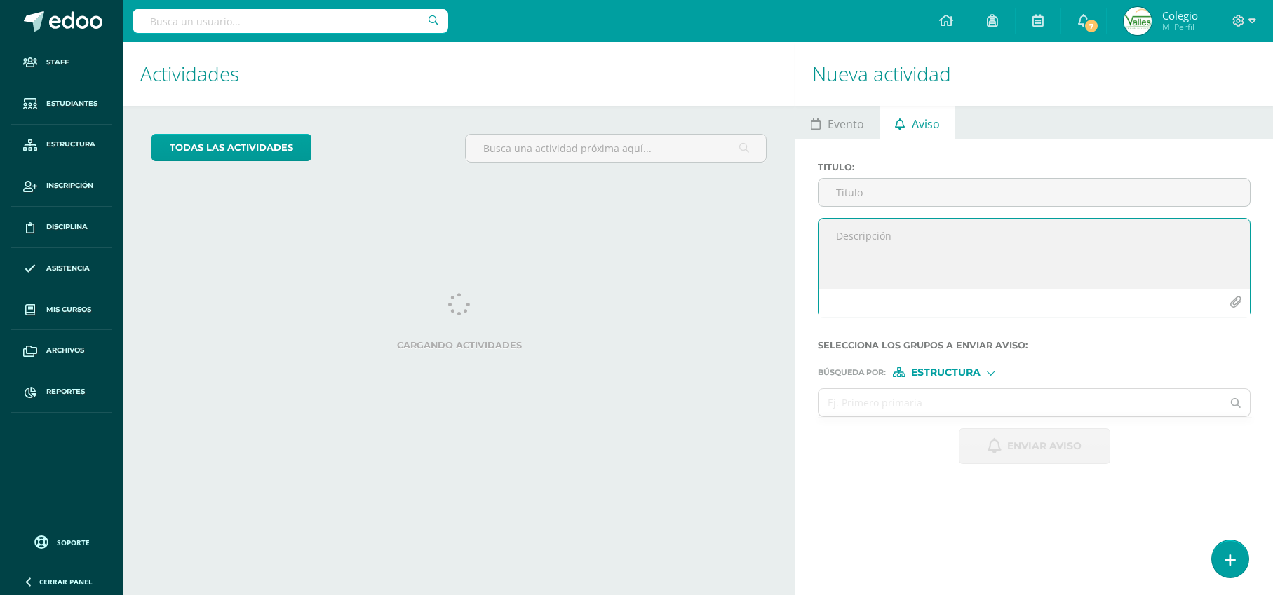
paste textarea "📚✨ Loremip d si Ametconsec 7710 ✨📚 💪 ¡Ad elitsedd eiusm temporinci! Utlabore et…"
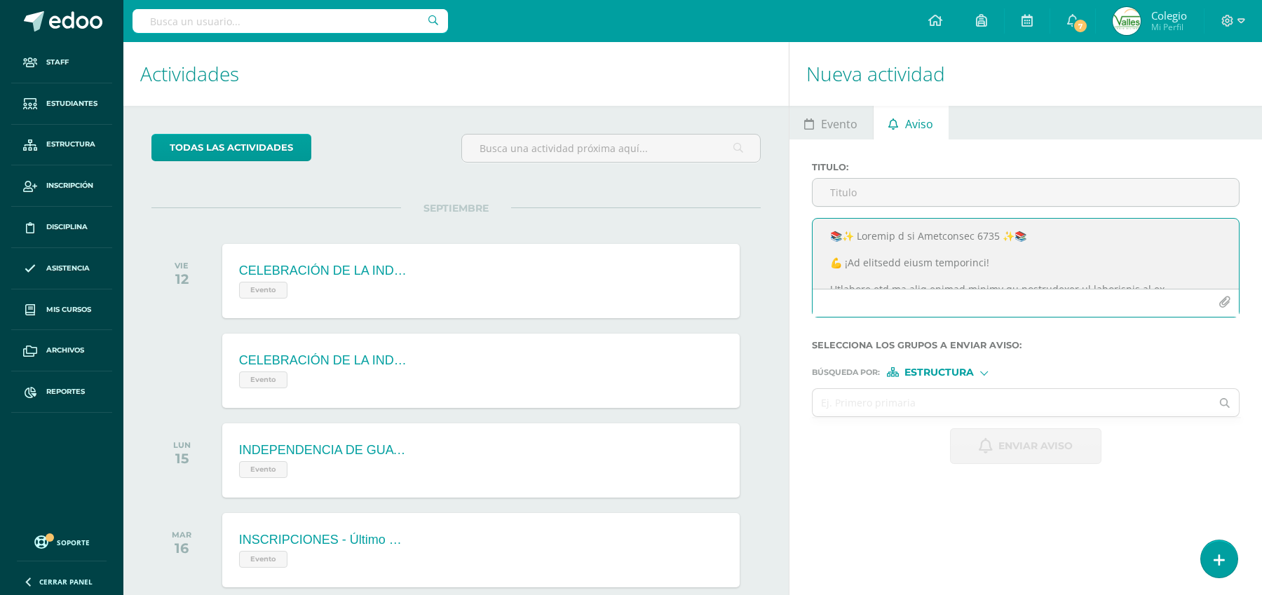
click at [872, 236] on textarea at bounding box center [1026, 254] width 426 height 70
type textarea "💪 ¡Lo ipsumdol sitam consectetu! Adipisci eli se doei tempor incidi ut laboreet…"
click at [872, 193] on input "Titulo :" at bounding box center [1026, 192] width 426 height 27
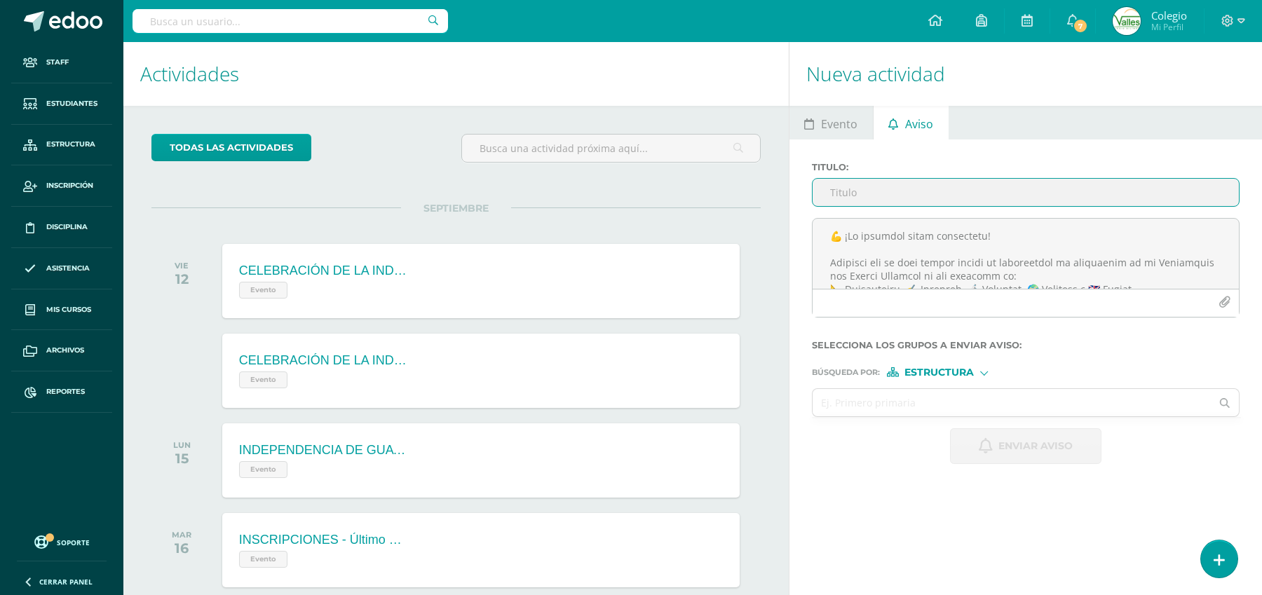
paste input "📚✨ Impulso a la Excelencia 2025 ✨📚"
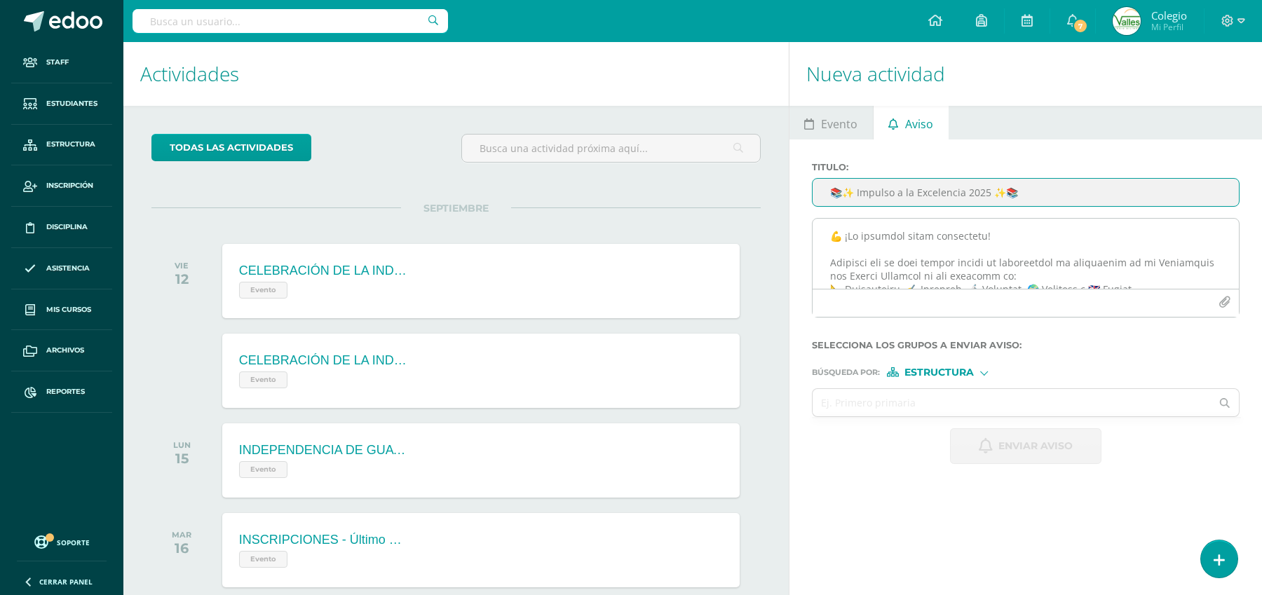
type input "📚✨ Impulso a la Excelencia 2025 ✨📚"
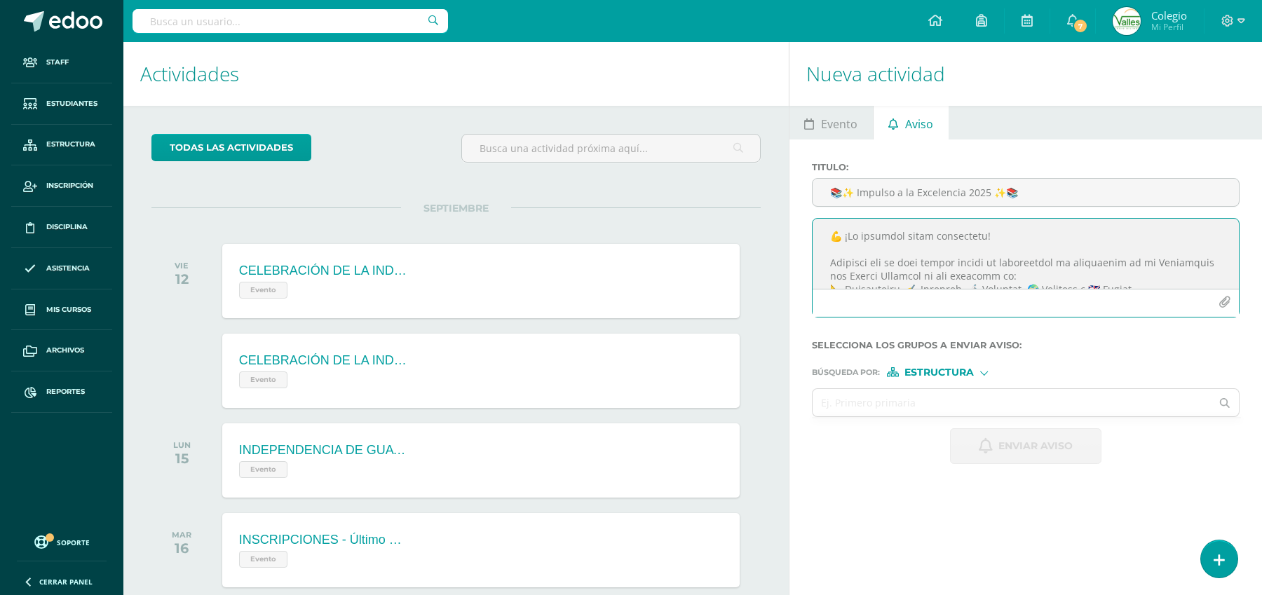
click at [840, 229] on textarea at bounding box center [1026, 254] width 426 height 70
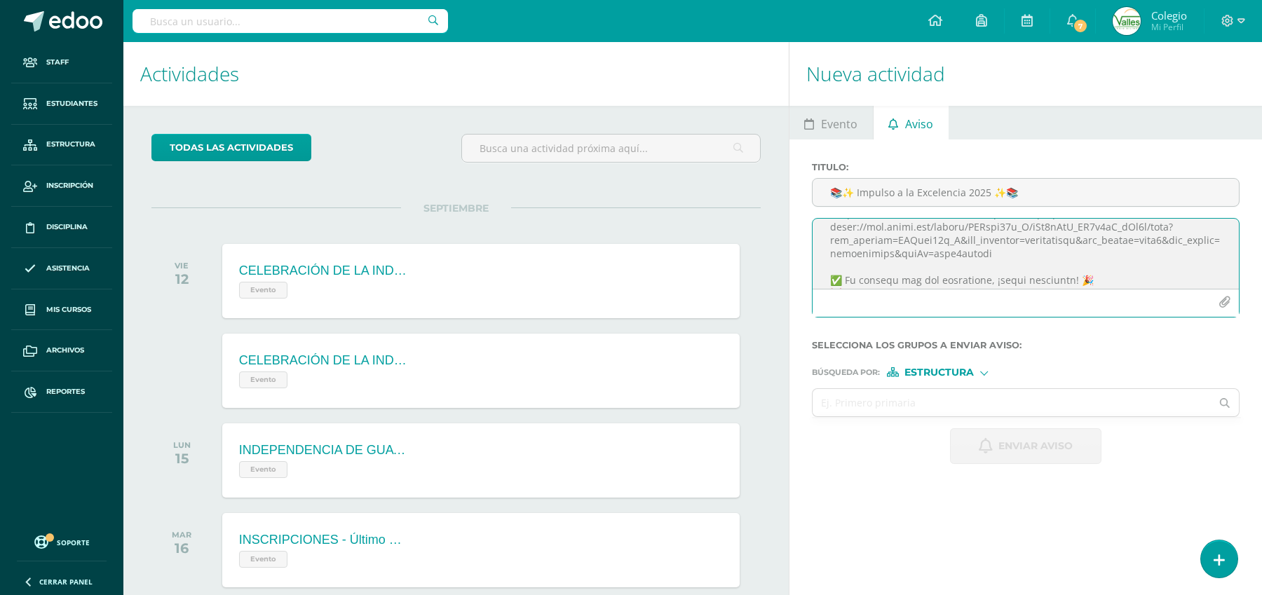
scroll to position [109, 0]
drag, startPoint x: 1044, startPoint y: 269, endPoint x: 826, endPoint y: 231, distance: 221.2
click at [826, 231] on textarea at bounding box center [1026, 254] width 426 height 70
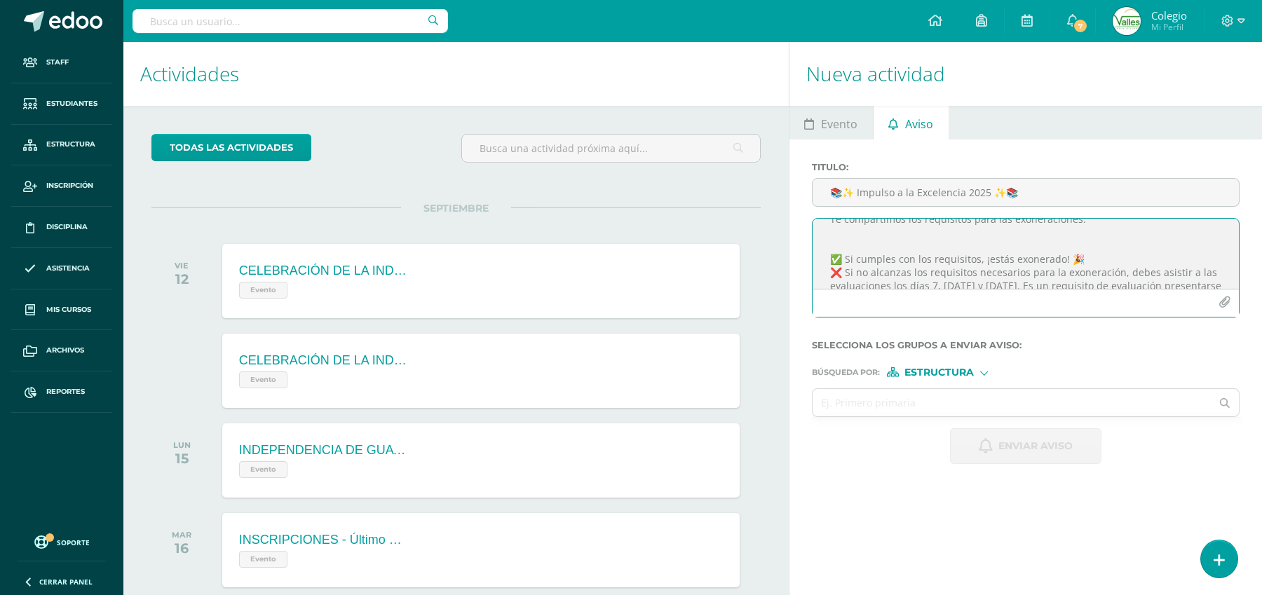
click at [1093, 225] on textarea "💪 ¡El esfuerzo tiene recompensa! Recuerda que en esta unidad tienes la posibili…" at bounding box center [1026, 254] width 426 height 70
paste textarea "[URL][DOMAIN_NAME]"
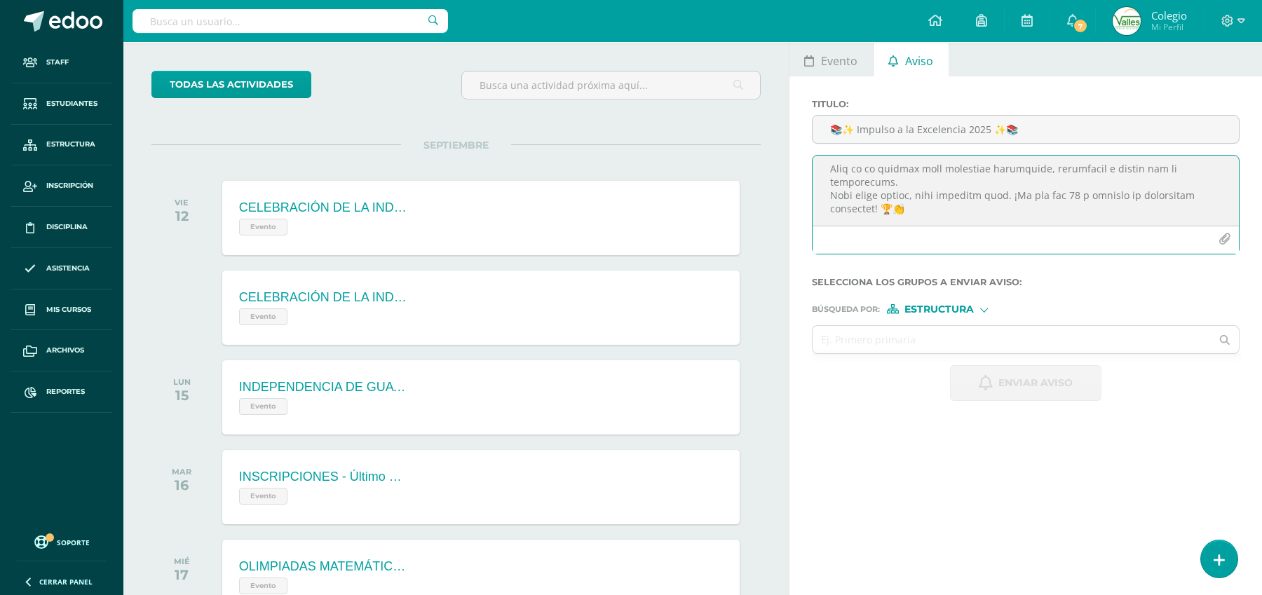
scroll to position [0, 0]
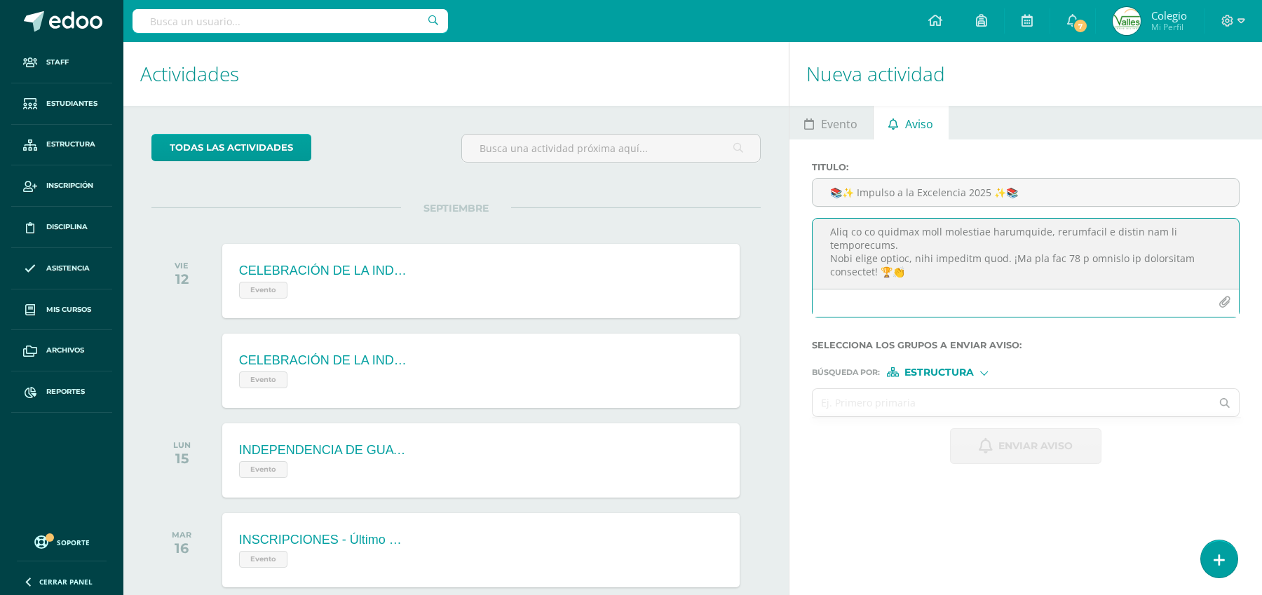
type textarea "💪 ¡Lo ipsumdol sitam consectetu! Adipisci eli se doei tempor incidi ut laboreet…"
click at [943, 407] on input "text" at bounding box center [1012, 402] width 399 height 27
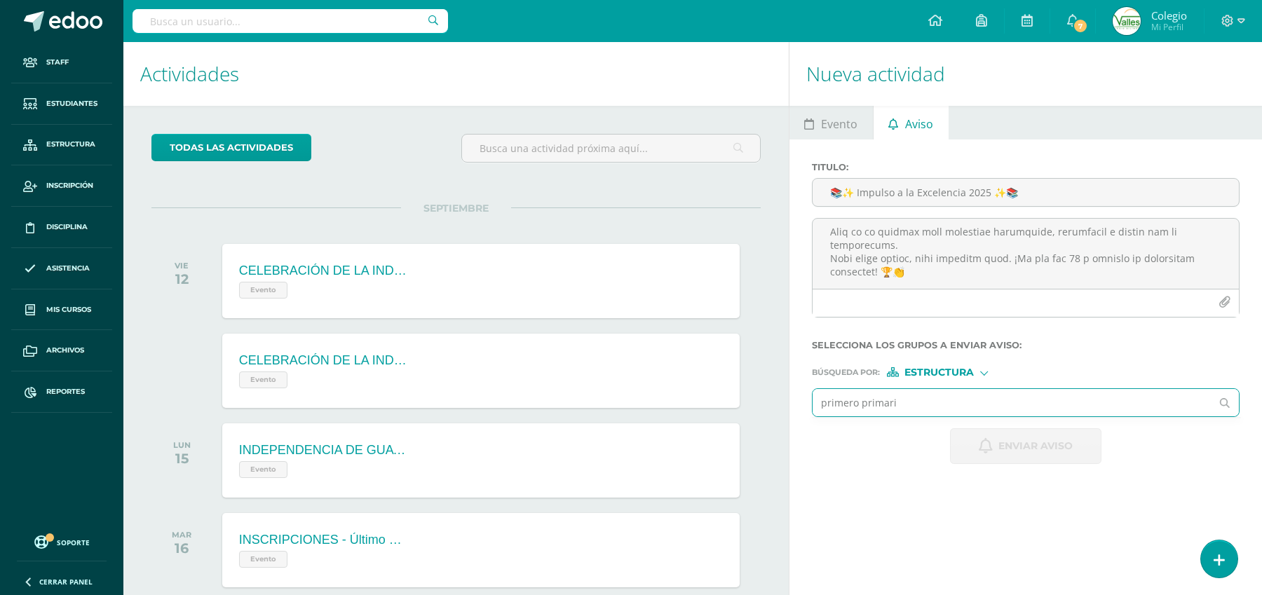
type input "primero primaria"
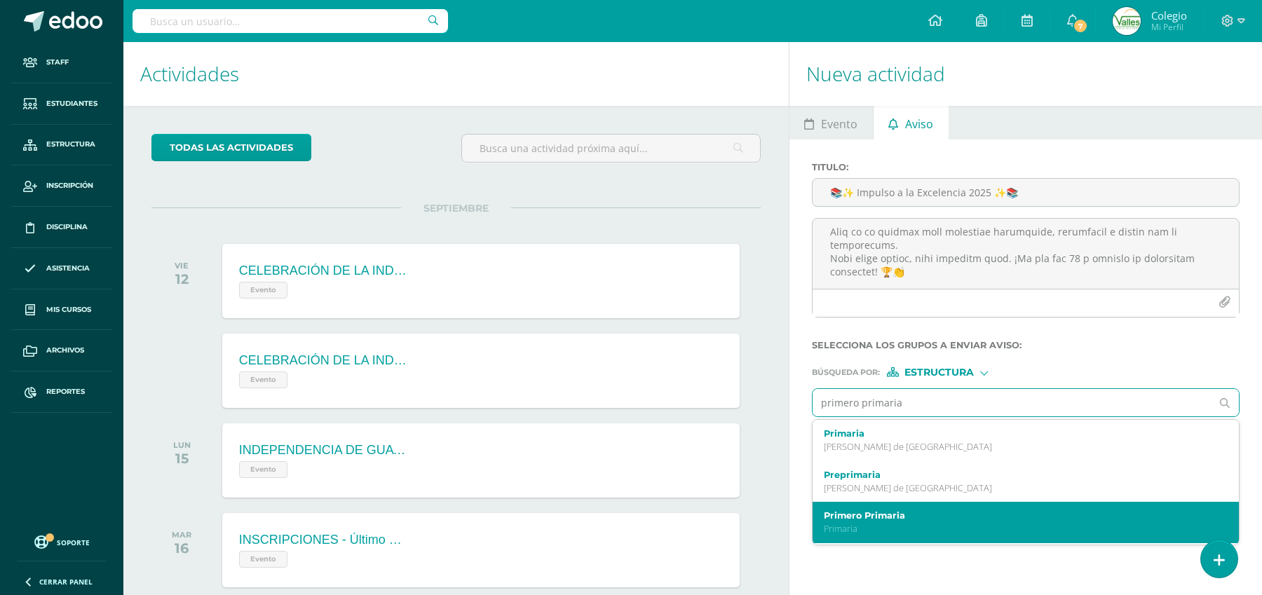
click at [843, 513] on label "Primero Primaria" at bounding box center [1017, 515] width 386 height 11
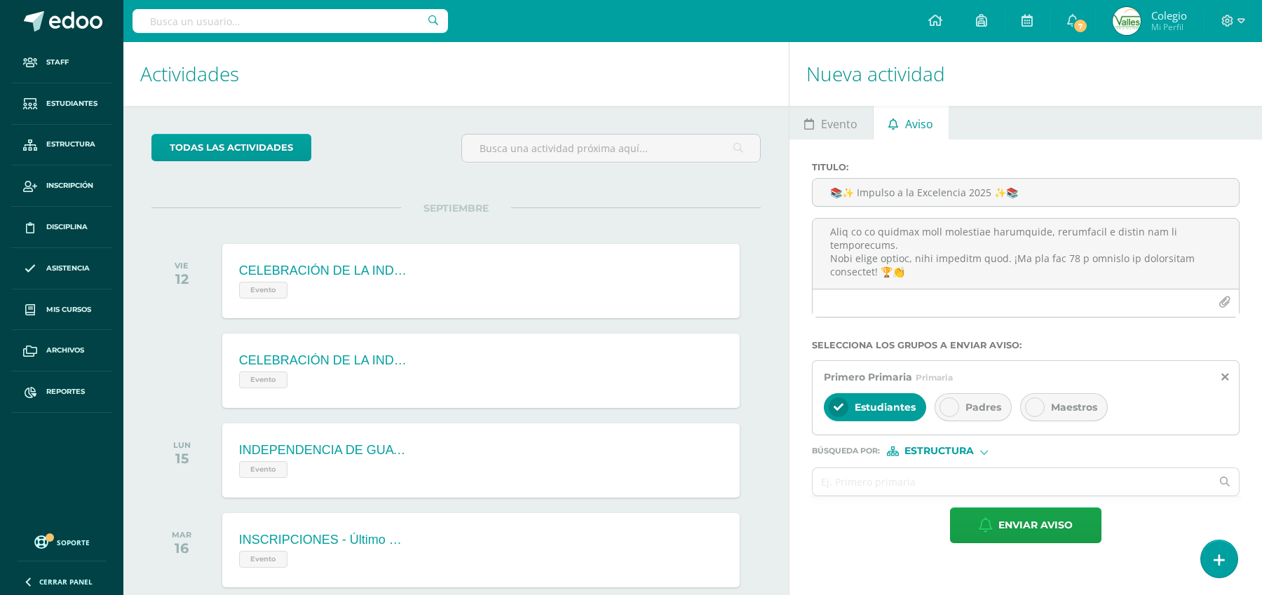
click at [978, 405] on span "Padres" at bounding box center [984, 407] width 36 height 13
click at [1059, 402] on span "Maestros" at bounding box center [1074, 407] width 46 height 13
click at [866, 489] on input "text" at bounding box center [1012, 481] width 399 height 27
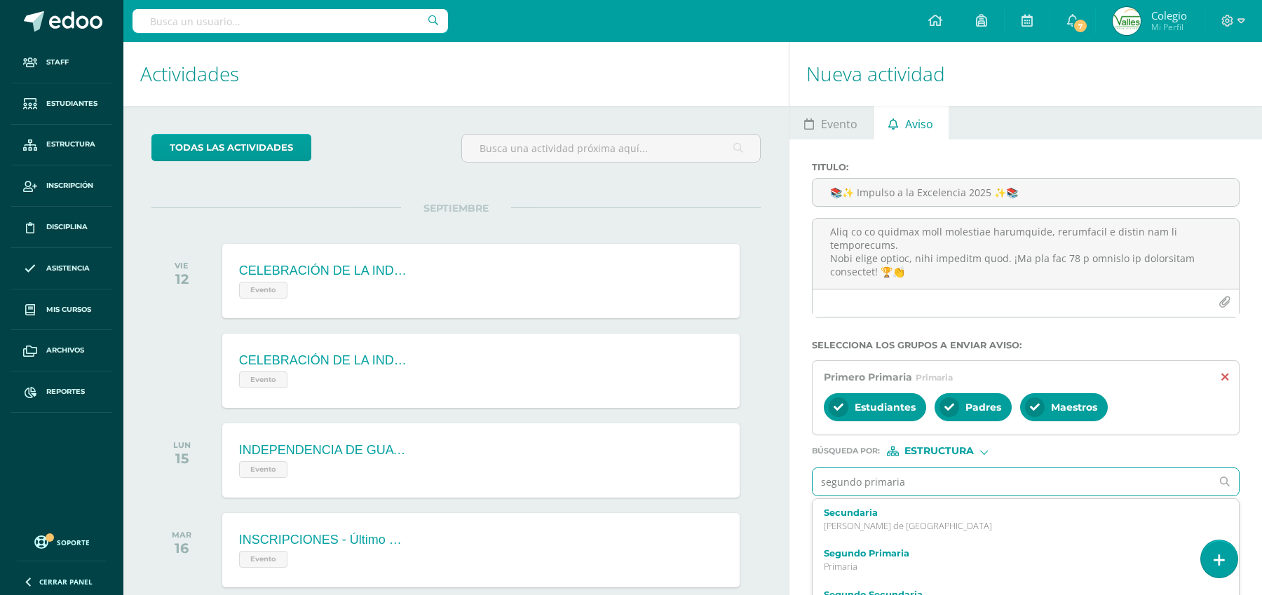
click at [1225, 376] on icon at bounding box center [1224, 378] width 7 height 12
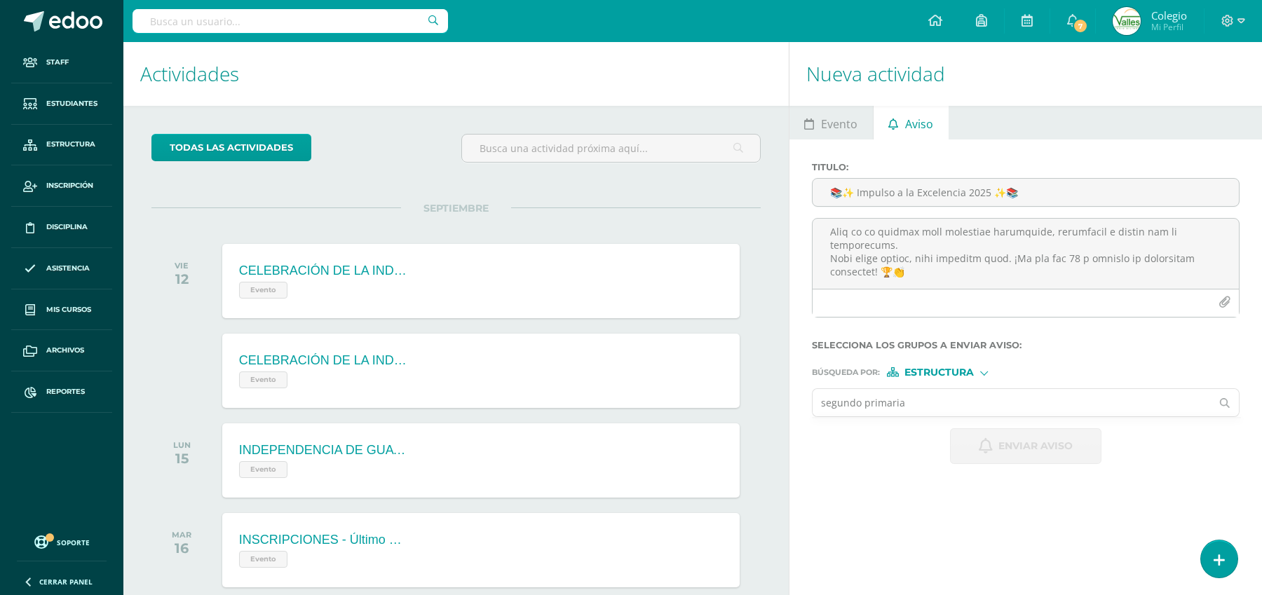
click at [905, 392] on input "segundo primaria" at bounding box center [1012, 402] width 399 height 27
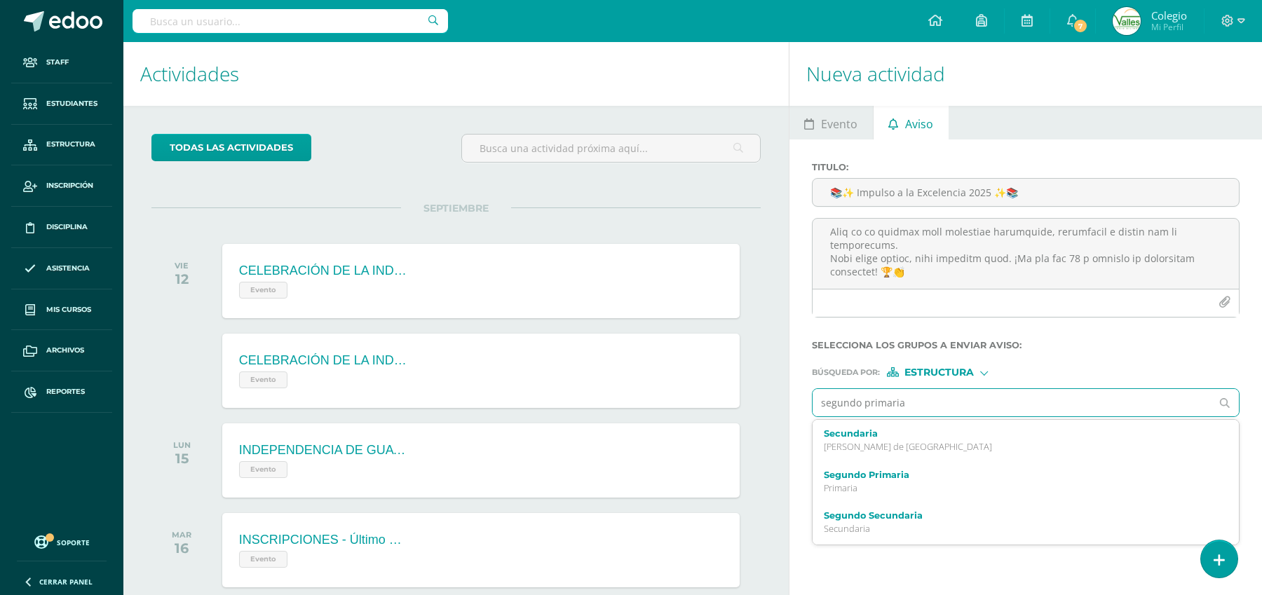
click at [865, 402] on input "segundo primaria" at bounding box center [1012, 402] width 399 height 27
type input "primaria"
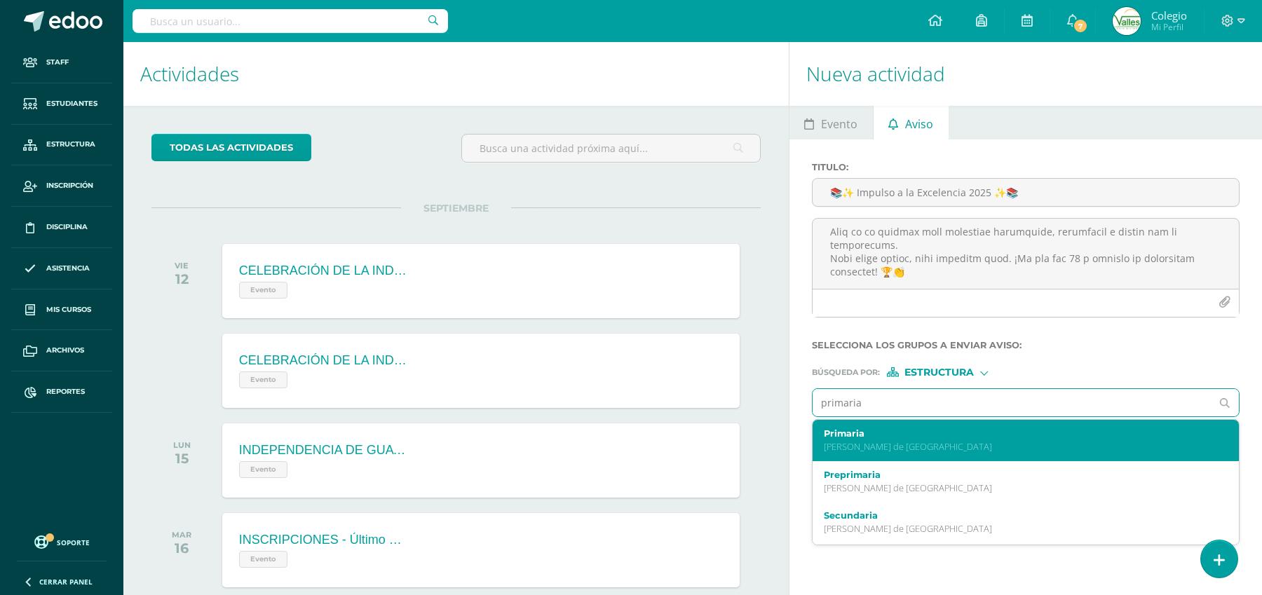
click at [862, 433] on label "Primaria" at bounding box center [1017, 433] width 386 height 11
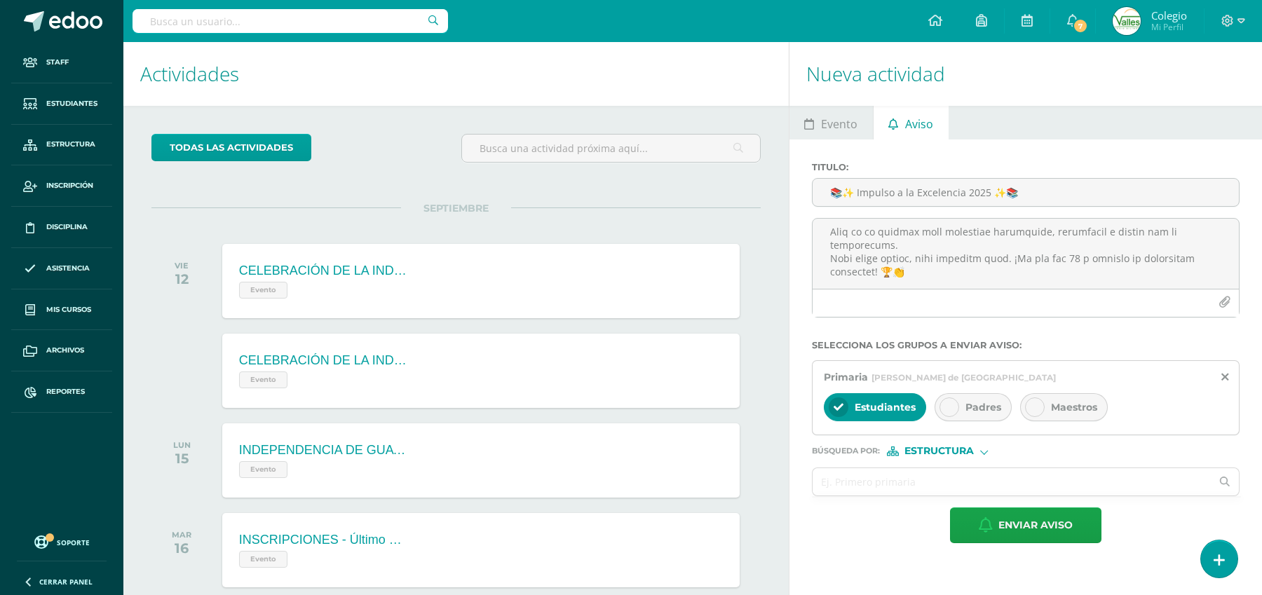
drag, startPoint x: 953, startPoint y: 407, endPoint x: 1072, endPoint y: 400, distance: 119.4
click at [954, 407] on icon at bounding box center [950, 407] width 10 height 10
click at [1072, 401] on span "Maestros" at bounding box center [1074, 407] width 46 height 13
click at [832, 478] on input "text" at bounding box center [1012, 481] width 399 height 27
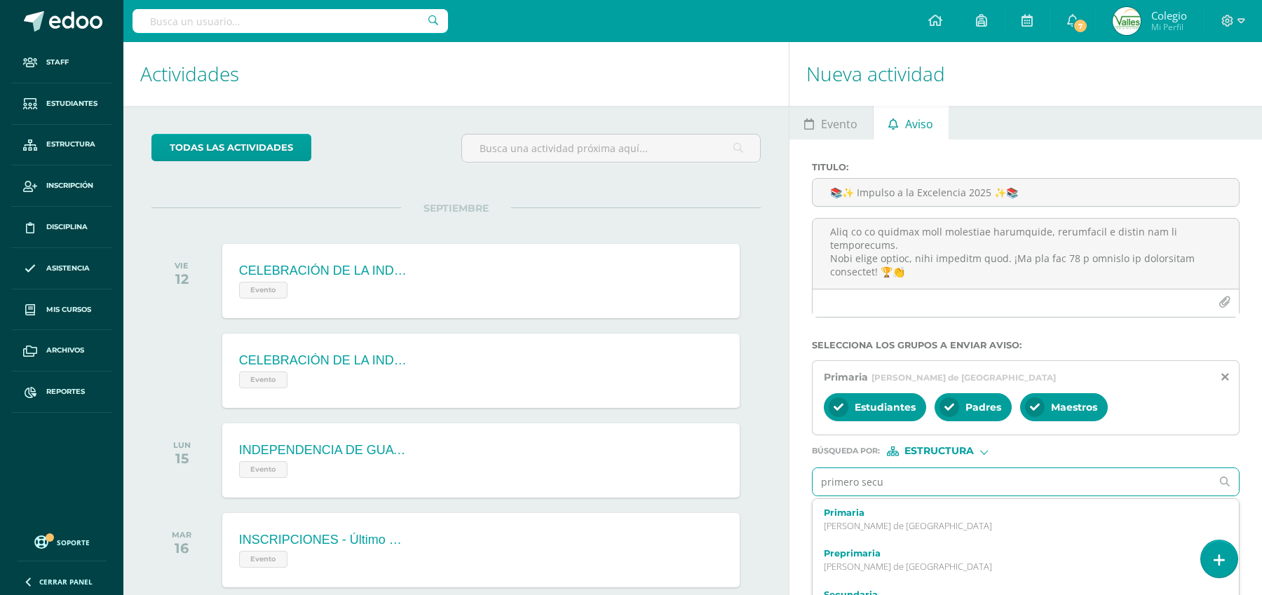
type input "primero secun"
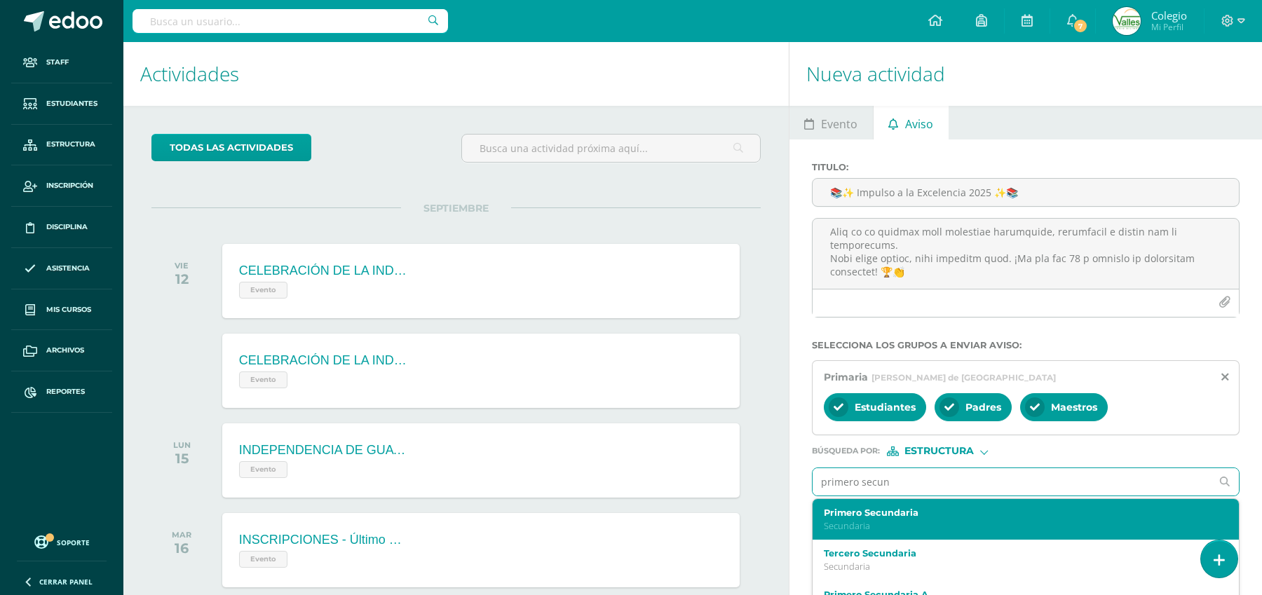
click at [853, 519] on div "Primero Secundaria Secundaria" at bounding box center [1017, 520] width 386 height 25
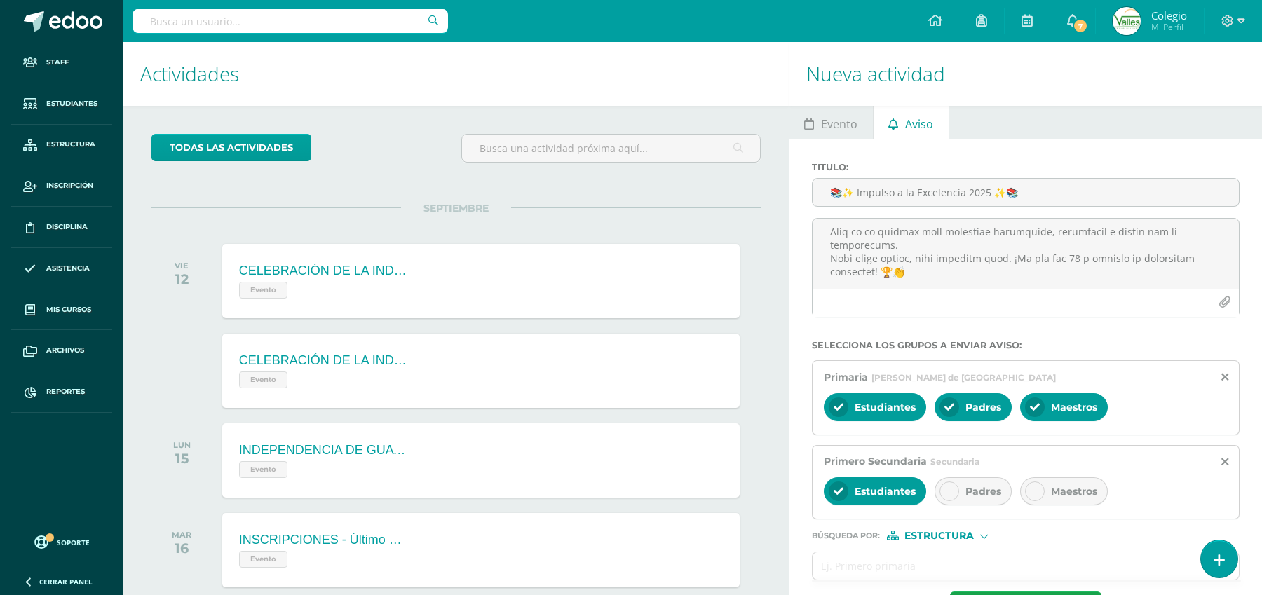
click at [978, 493] on span "Padres" at bounding box center [984, 491] width 36 height 13
click at [1041, 485] on div at bounding box center [1035, 492] width 20 height 20
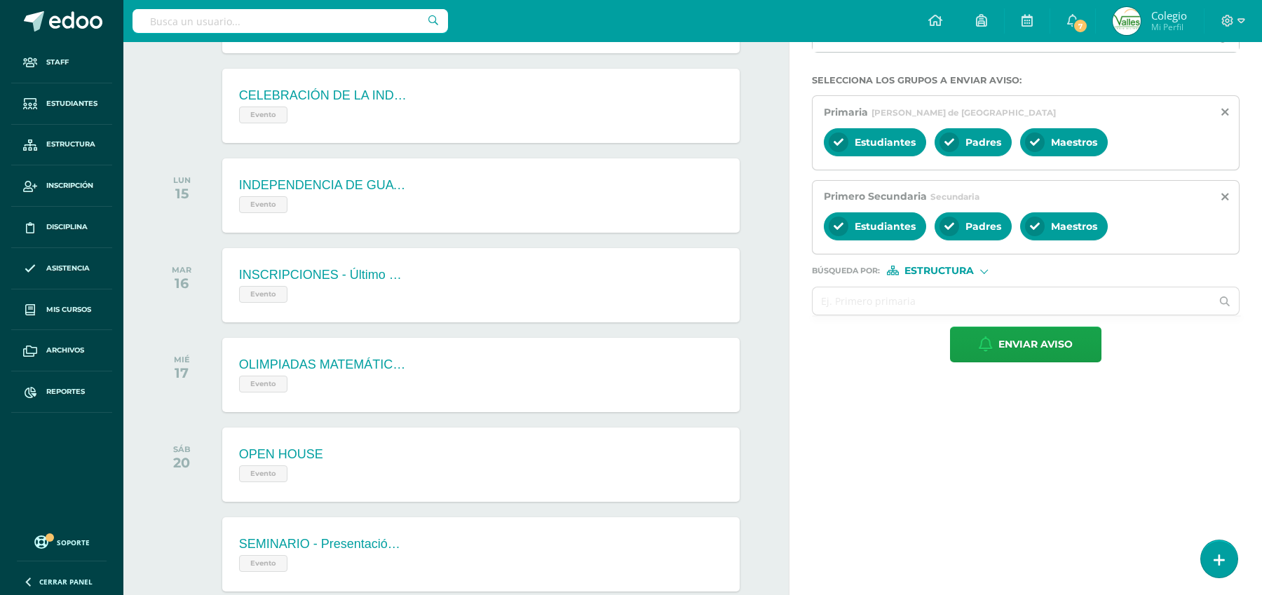
scroll to position [267, 0]
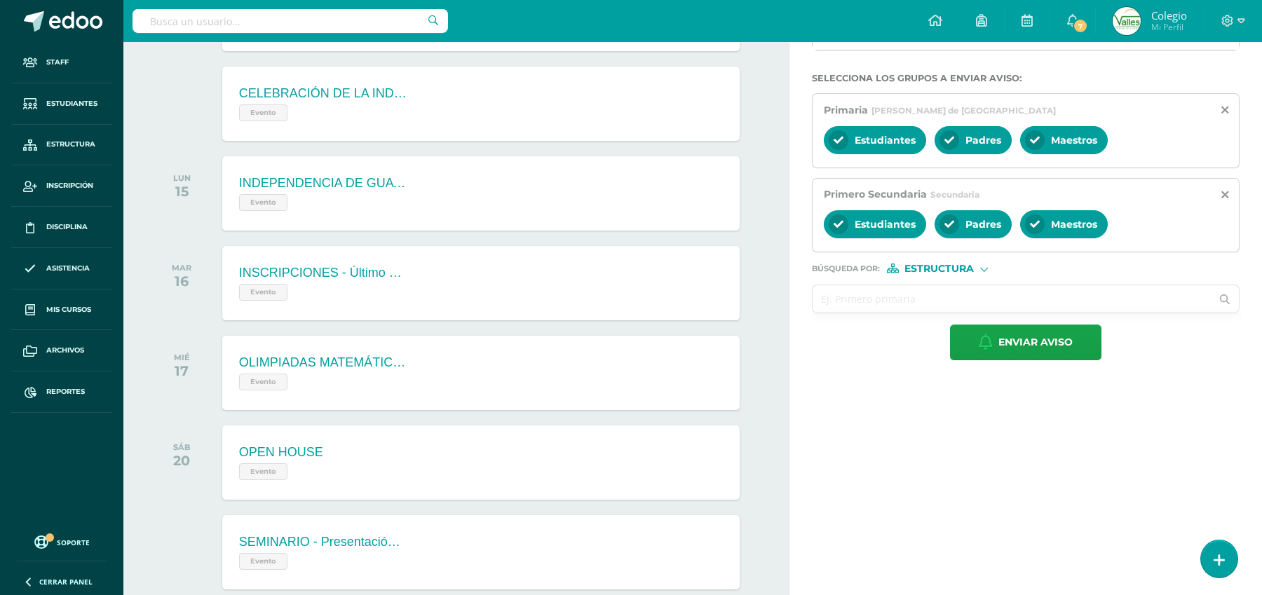
click at [867, 300] on input "text" at bounding box center [1012, 298] width 399 height 27
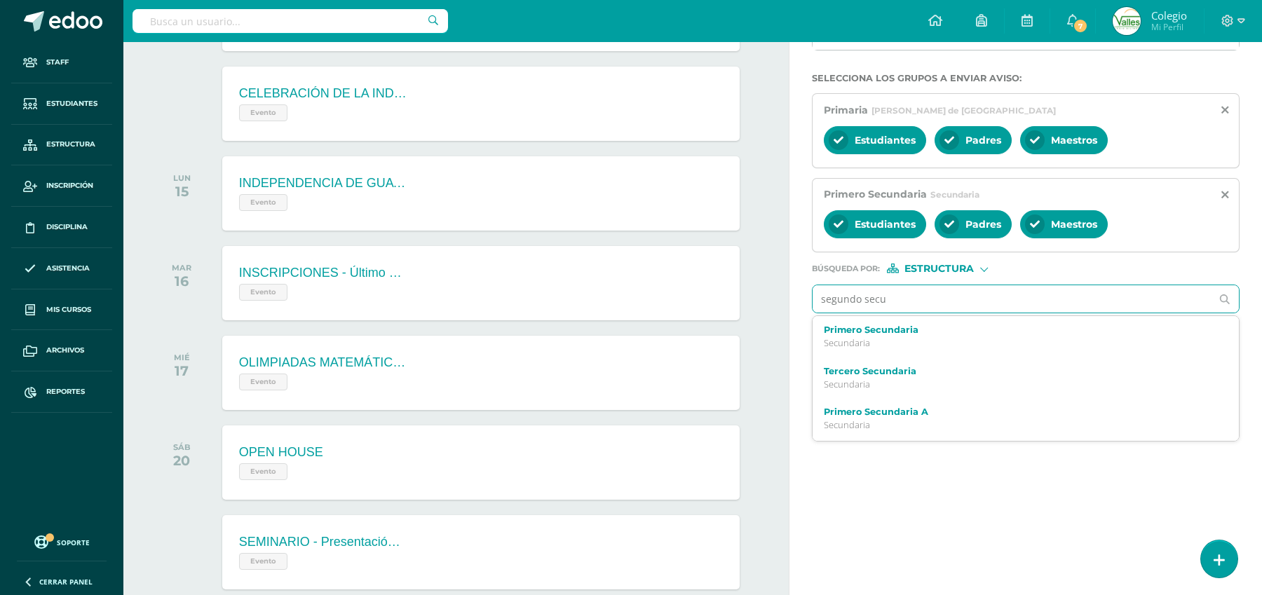
type input "segundo secun"
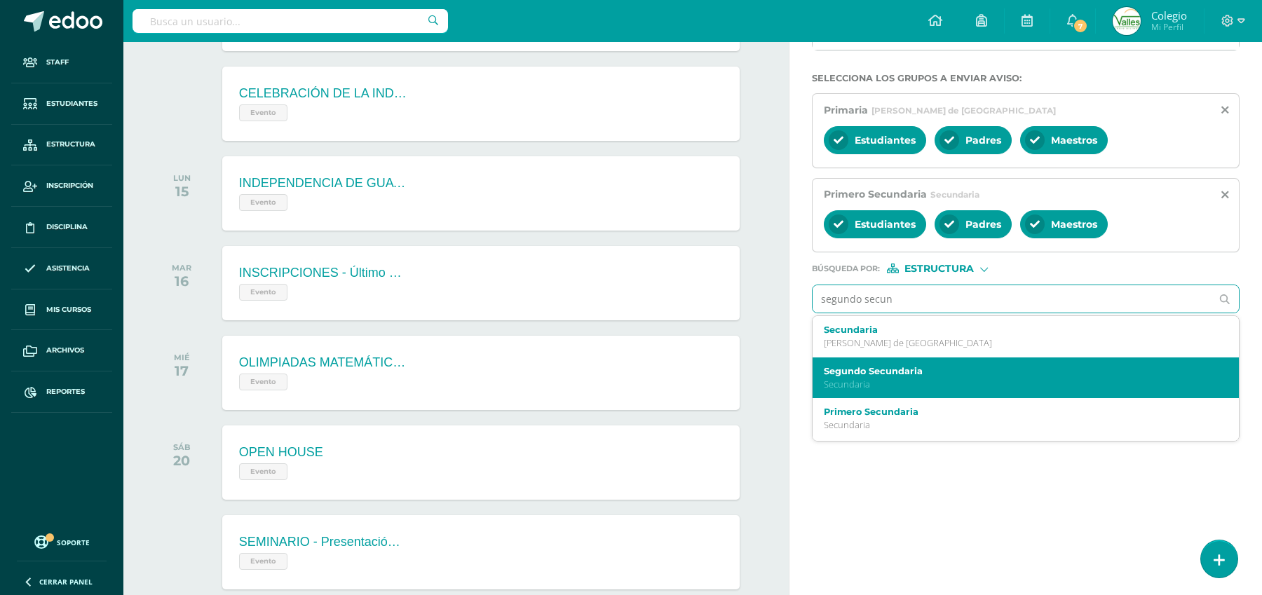
click at [855, 369] on label "Segundo Secundaria" at bounding box center [1017, 371] width 386 height 11
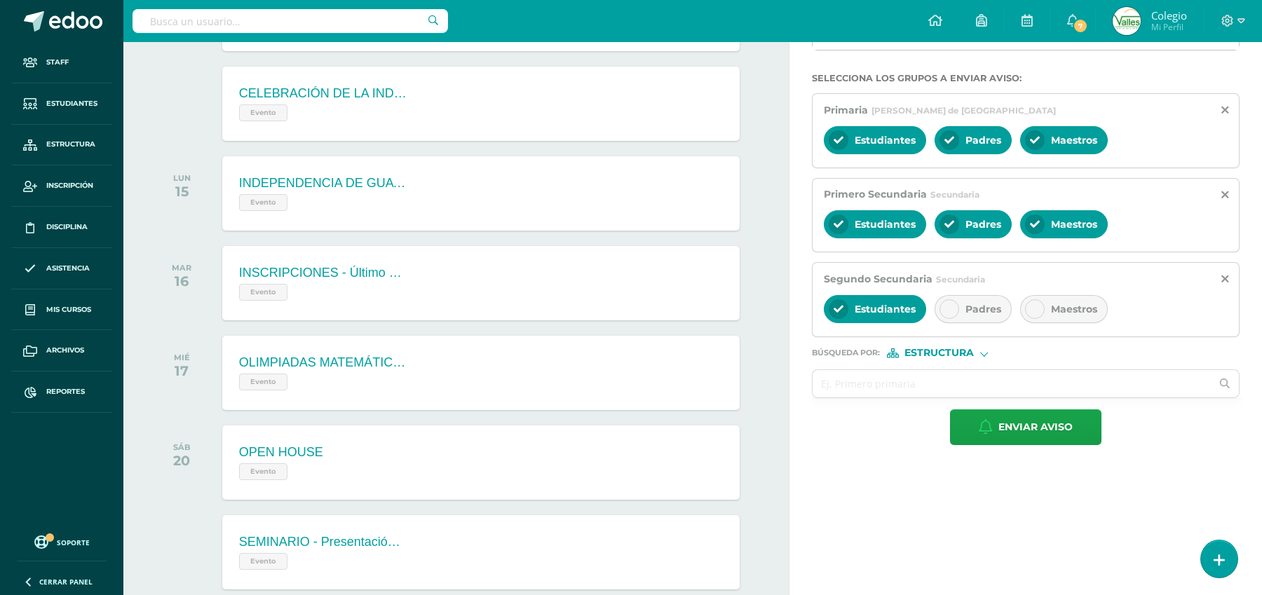
click at [955, 313] on div at bounding box center [950, 309] width 20 height 20
click at [1069, 312] on span "Maestros" at bounding box center [1074, 309] width 46 height 13
click at [943, 386] on input "text" at bounding box center [1012, 383] width 399 height 27
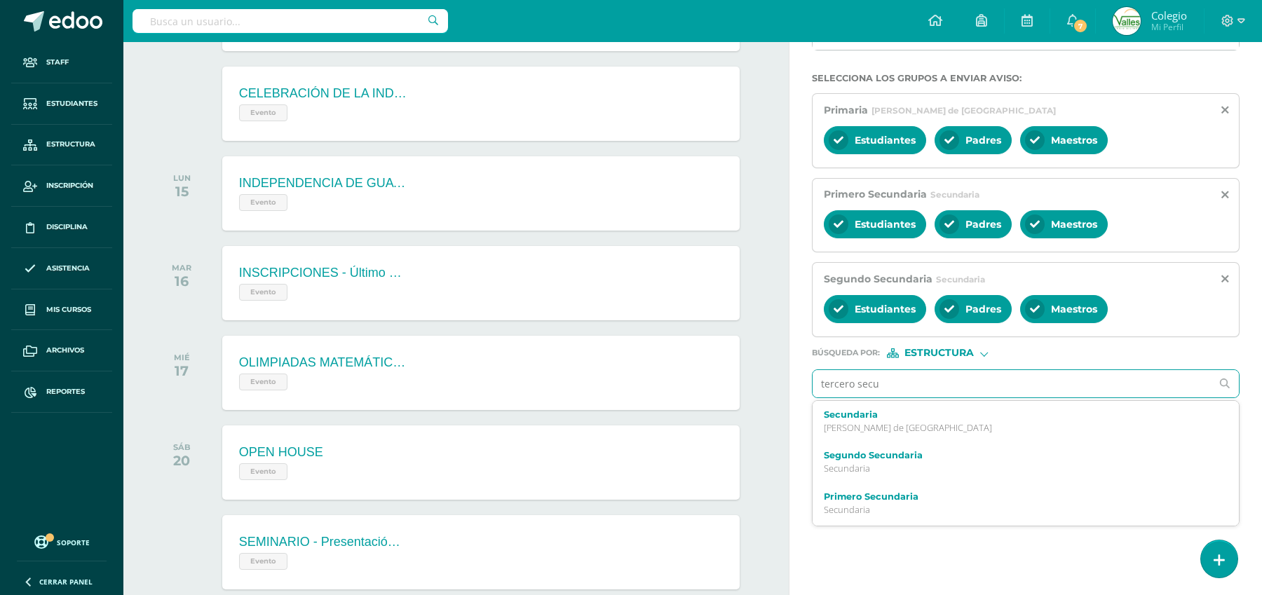
type input "tercero secun"
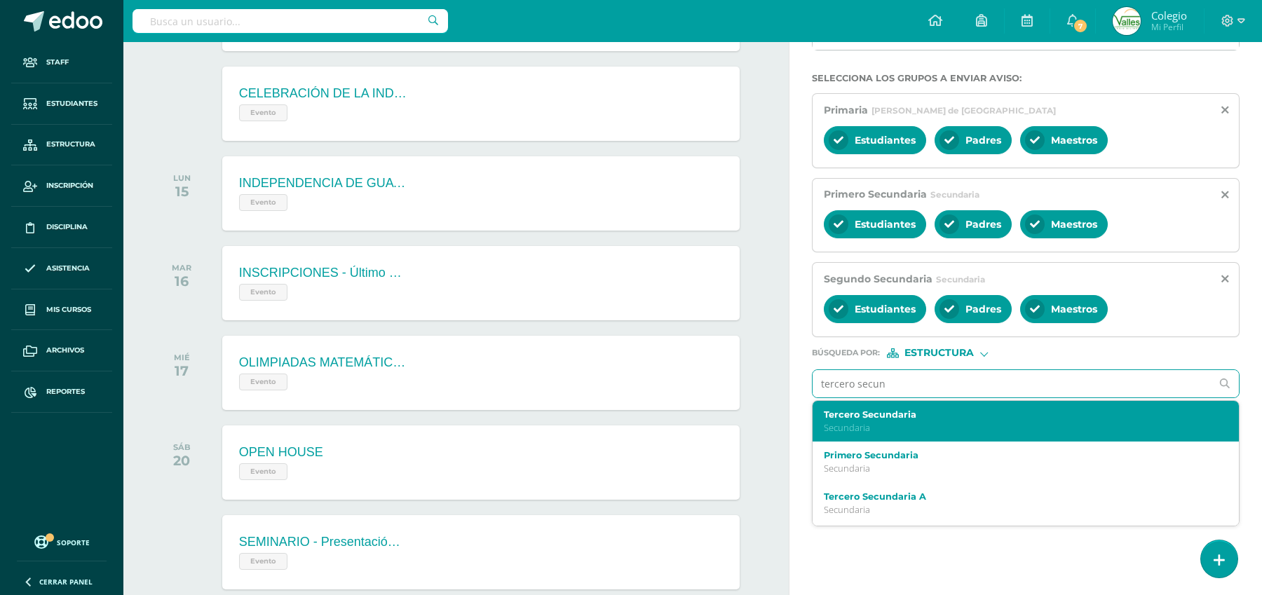
click at [935, 409] on label "Tercero Secundaria" at bounding box center [1017, 414] width 386 height 11
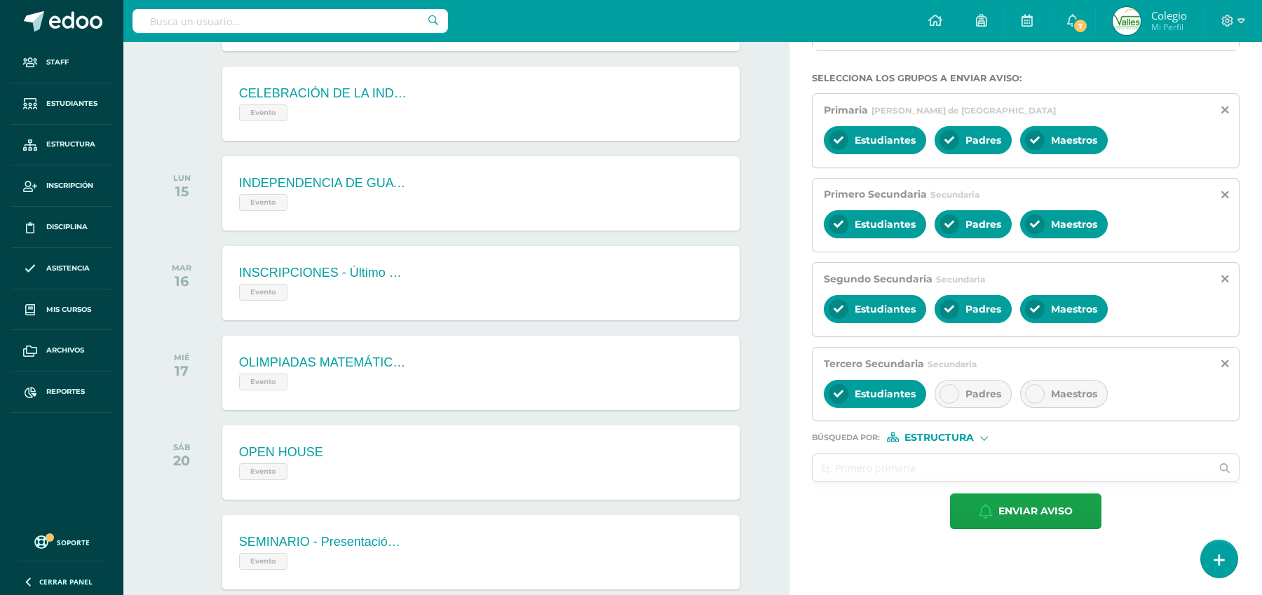
click at [999, 388] on span "Padres" at bounding box center [984, 394] width 36 height 13
click at [1038, 393] on icon at bounding box center [1035, 394] width 10 height 10
click at [942, 461] on input "text" at bounding box center [1012, 467] width 399 height 27
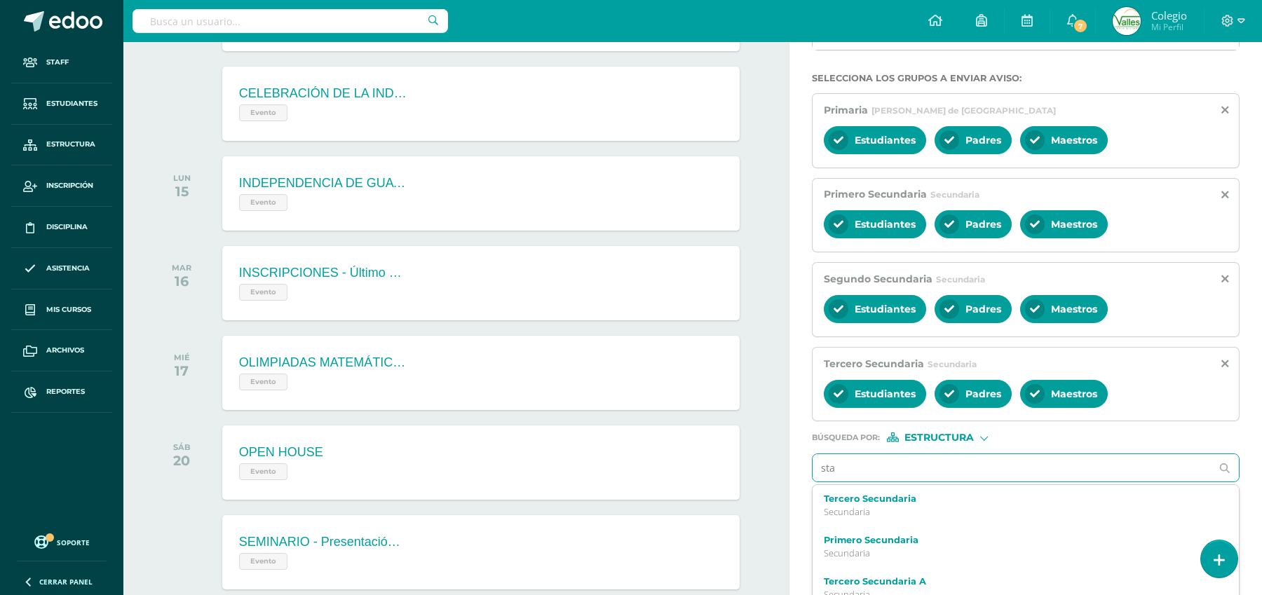
type input "staf"
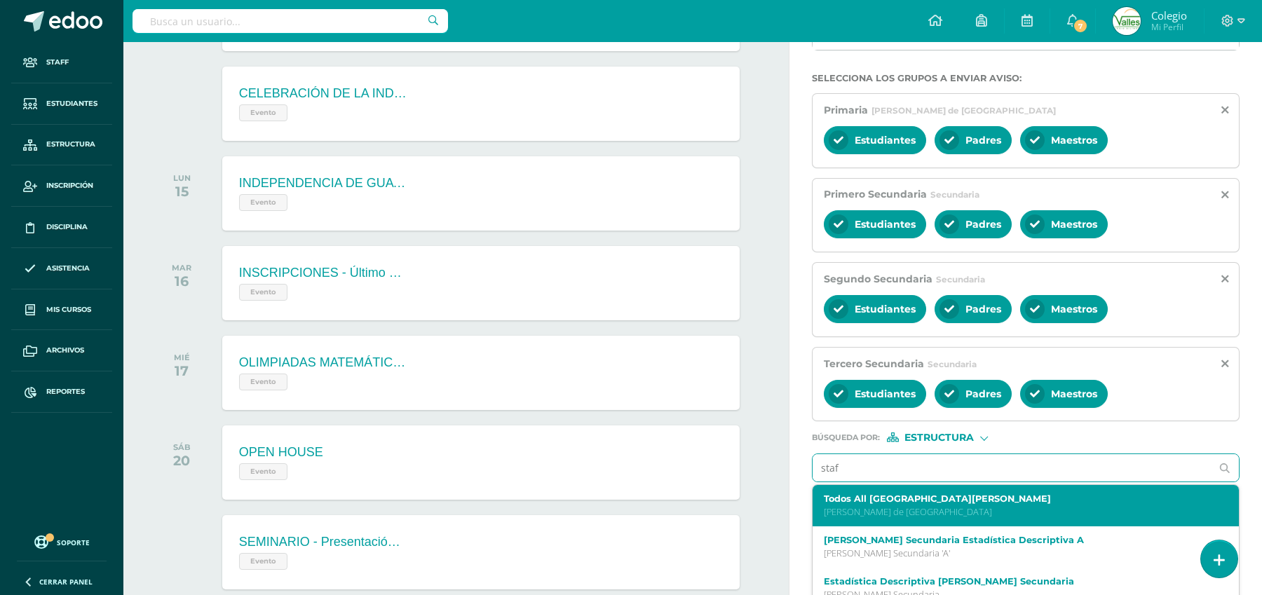
click at [954, 510] on p "[PERSON_NAME] de [GEOGRAPHIC_DATA]" at bounding box center [1017, 512] width 386 height 12
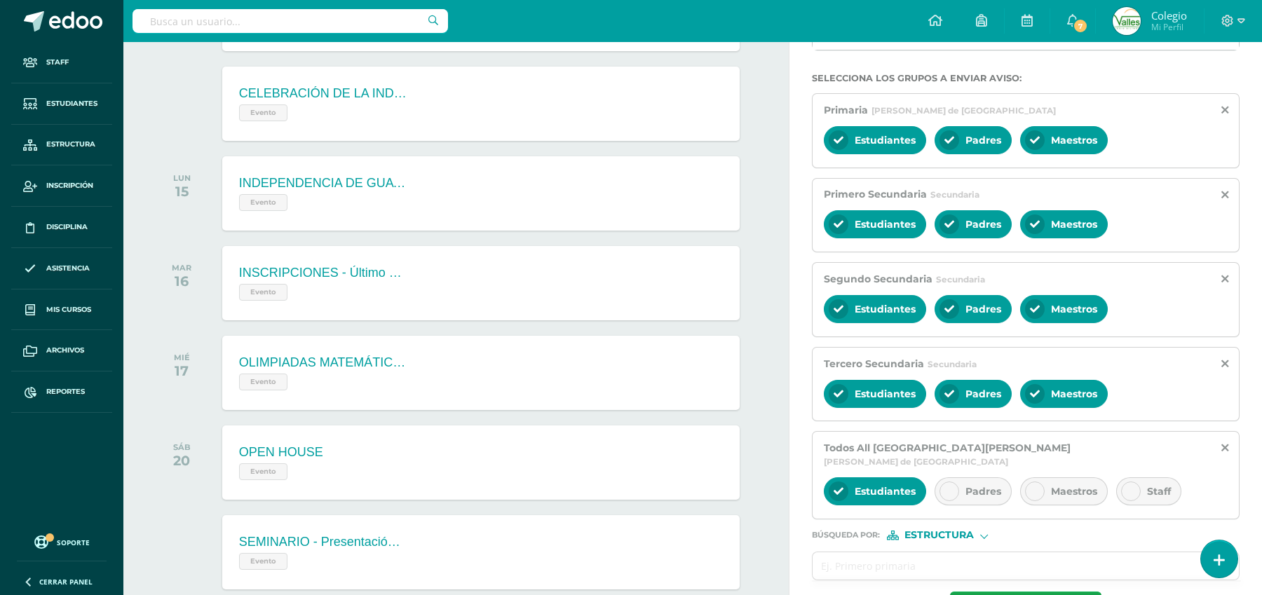
click at [1133, 482] on div at bounding box center [1131, 492] width 20 height 20
click at [869, 485] on span "Estudiantes" at bounding box center [885, 491] width 61 height 13
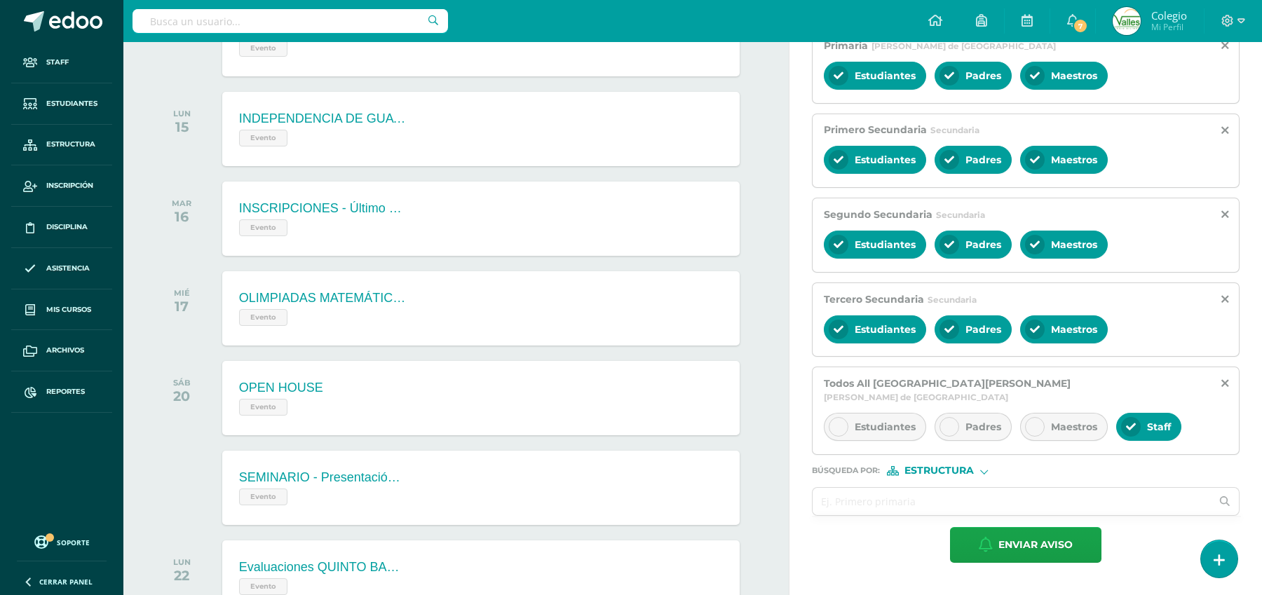
scroll to position [395, 0]
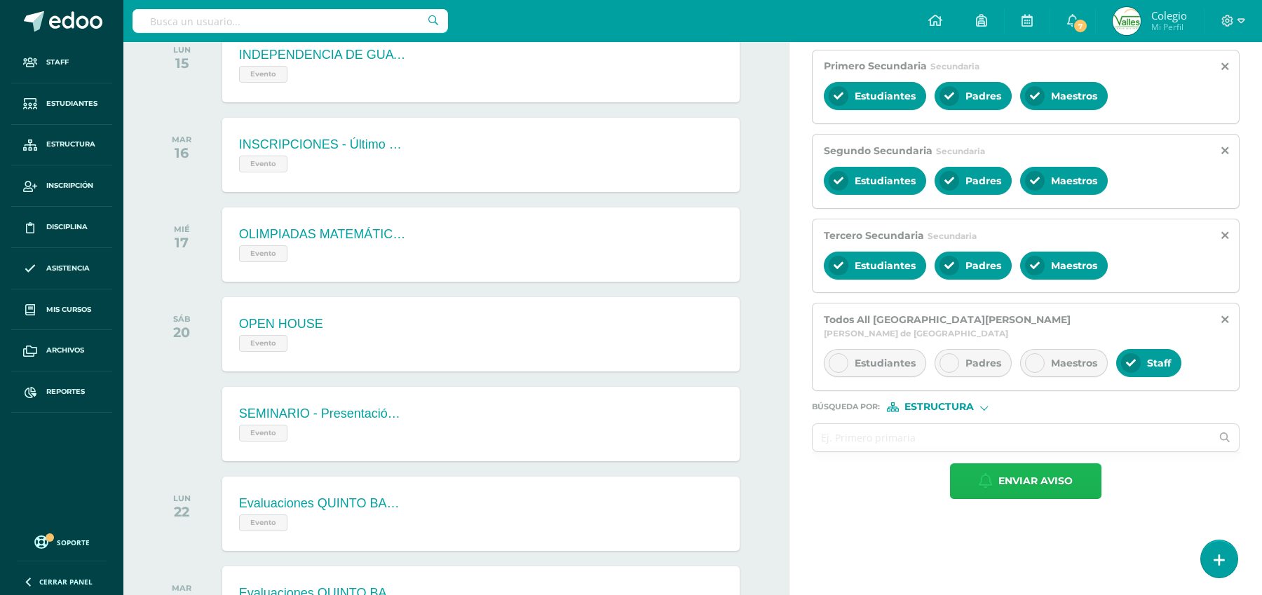
click at [1041, 472] on span "Enviar aviso" at bounding box center [1036, 481] width 74 height 34
